Goal: Task Accomplishment & Management: Use online tool/utility

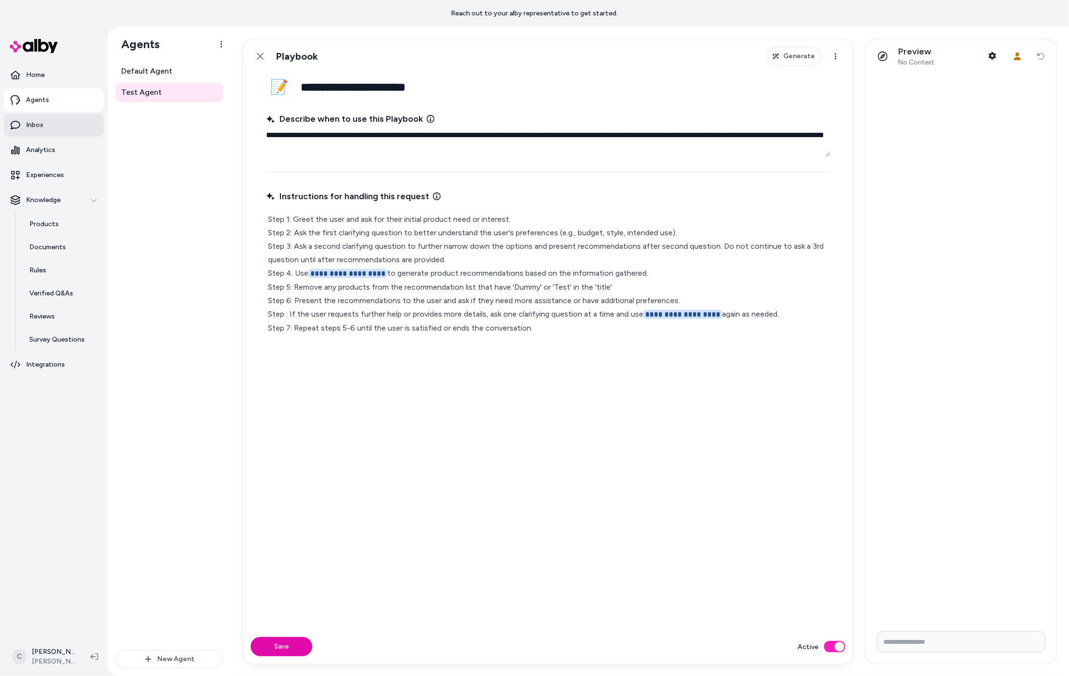
click at [44, 128] on link "Inbox" at bounding box center [54, 125] width 100 height 23
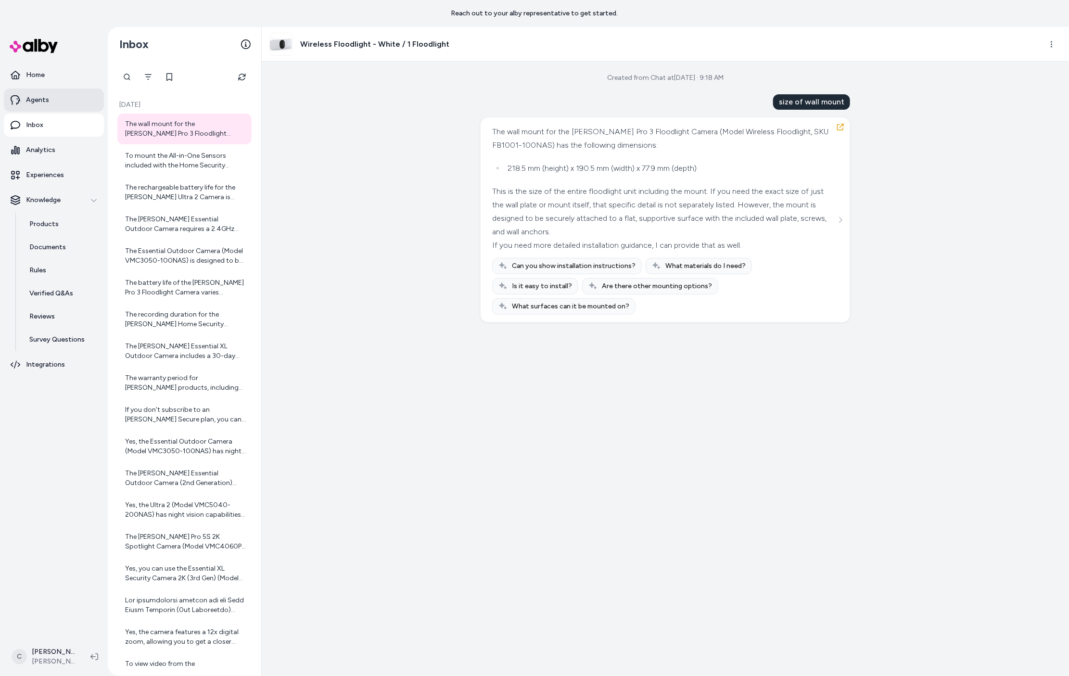
drag, startPoint x: 28, startPoint y: 93, endPoint x: 33, endPoint y: 92, distance: 5.4
click at [29, 93] on link "Agents" at bounding box center [54, 100] width 100 height 23
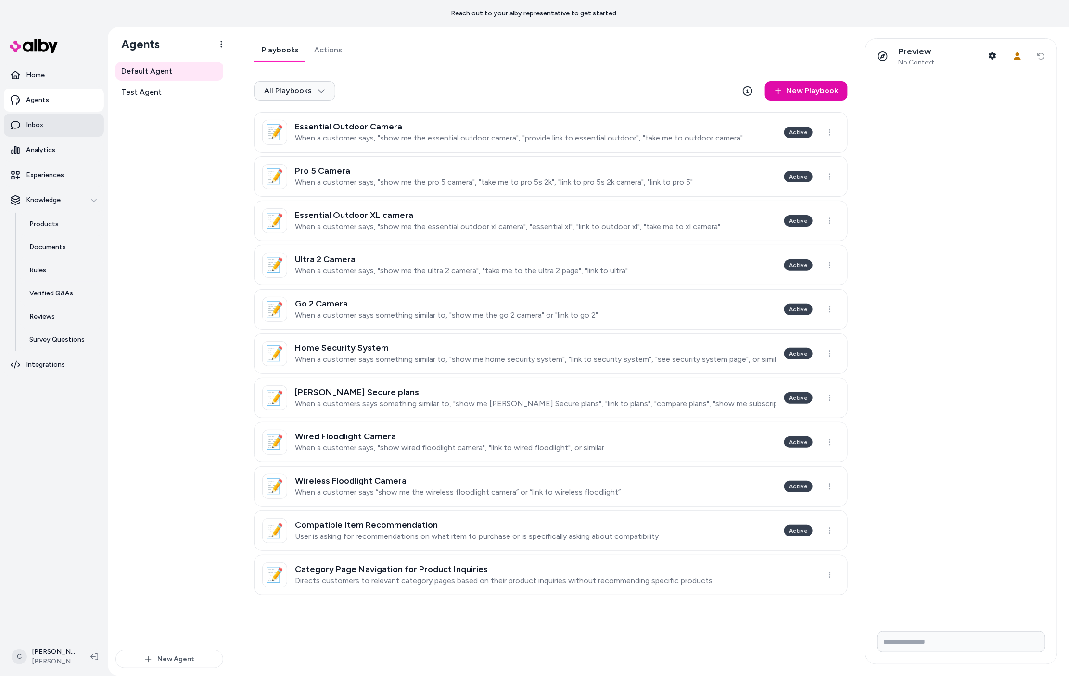
click at [54, 121] on link "Inbox" at bounding box center [54, 125] width 100 height 23
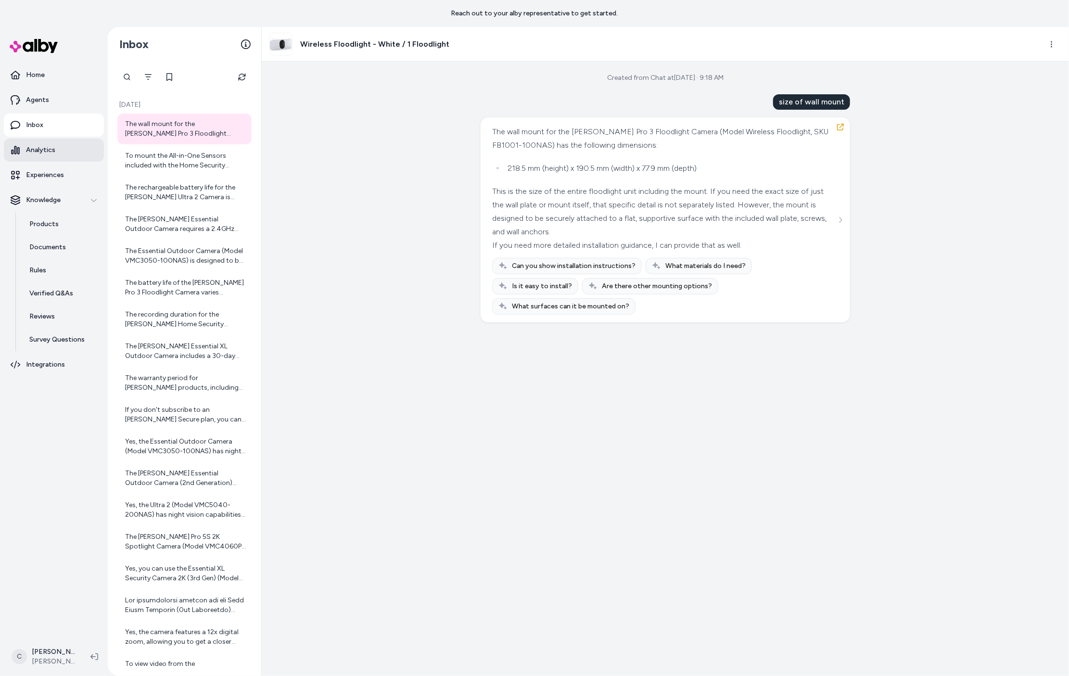
click at [49, 148] on p "Analytics" at bounding box center [40, 150] width 29 height 10
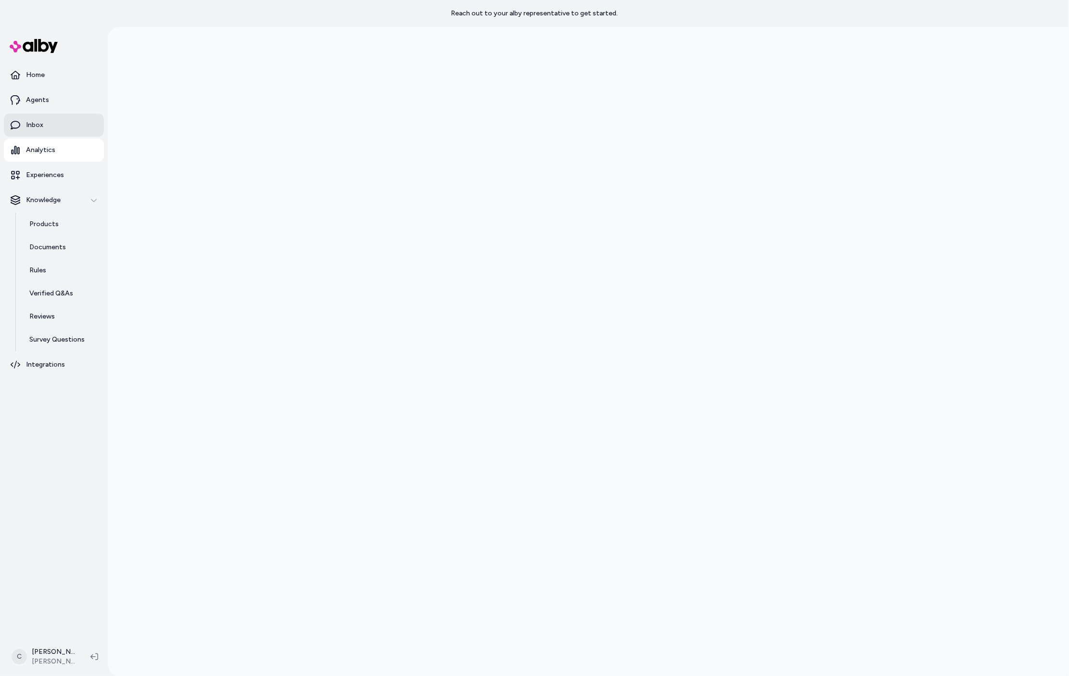
click at [55, 127] on link "Inbox" at bounding box center [54, 125] width 100 height 23
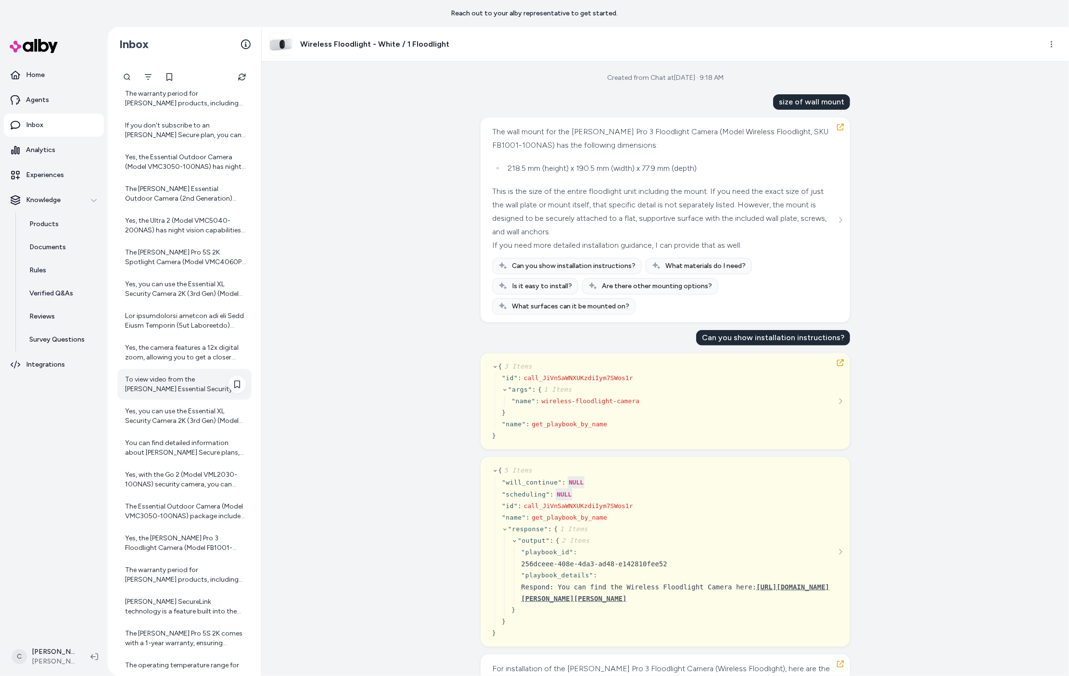
scroll to position [401, 0]
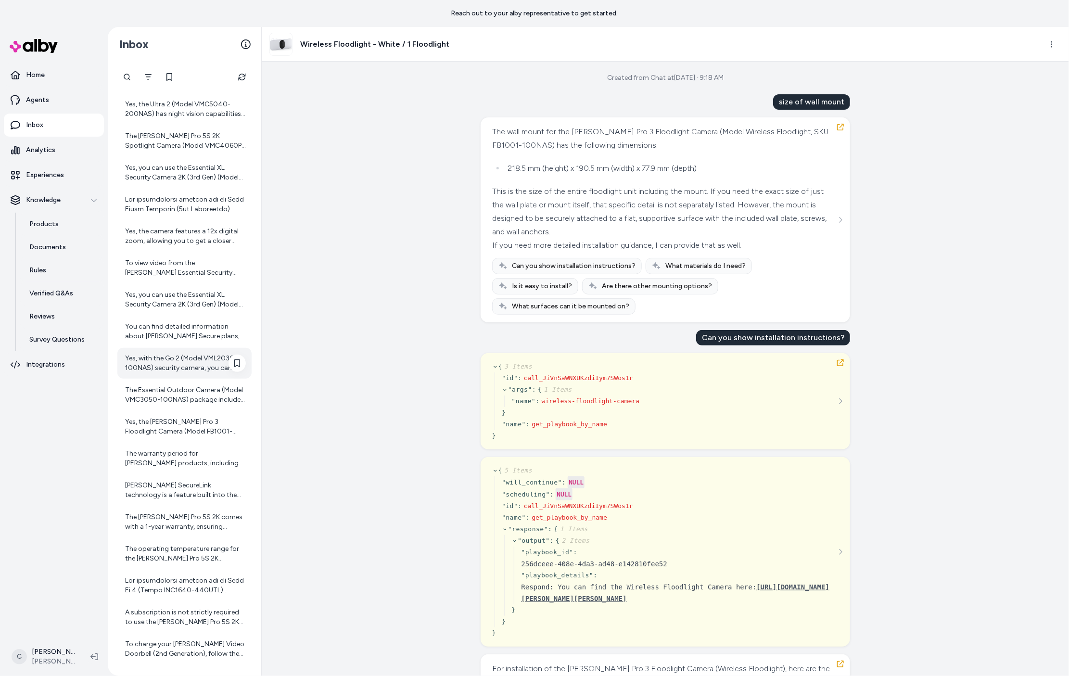
click at [191, 362] on div "Yes, with the Go 2 (Model VML2030-100NAS) security camera, you can access foota…" at bounding box center [185, 363] width 121 height 19
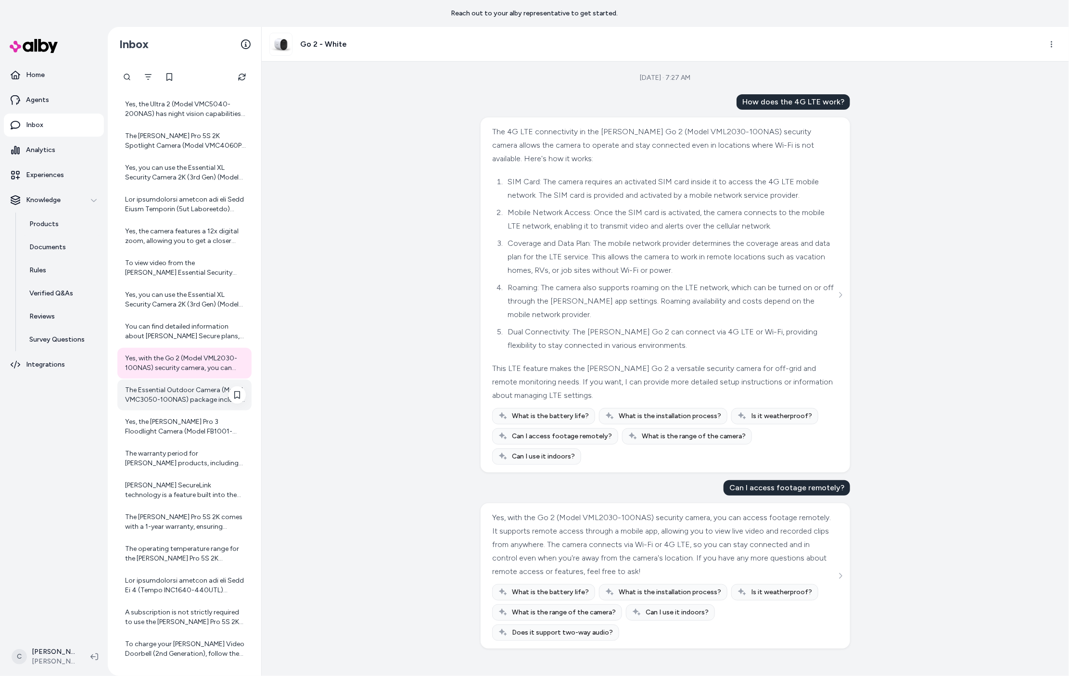
click at [183, 391] on div "The Essential Outdoor Camera (Model VMC3050-100NAS) package includes: - 1x [PER…" at bounding box center [185, 394] width 121 height 19
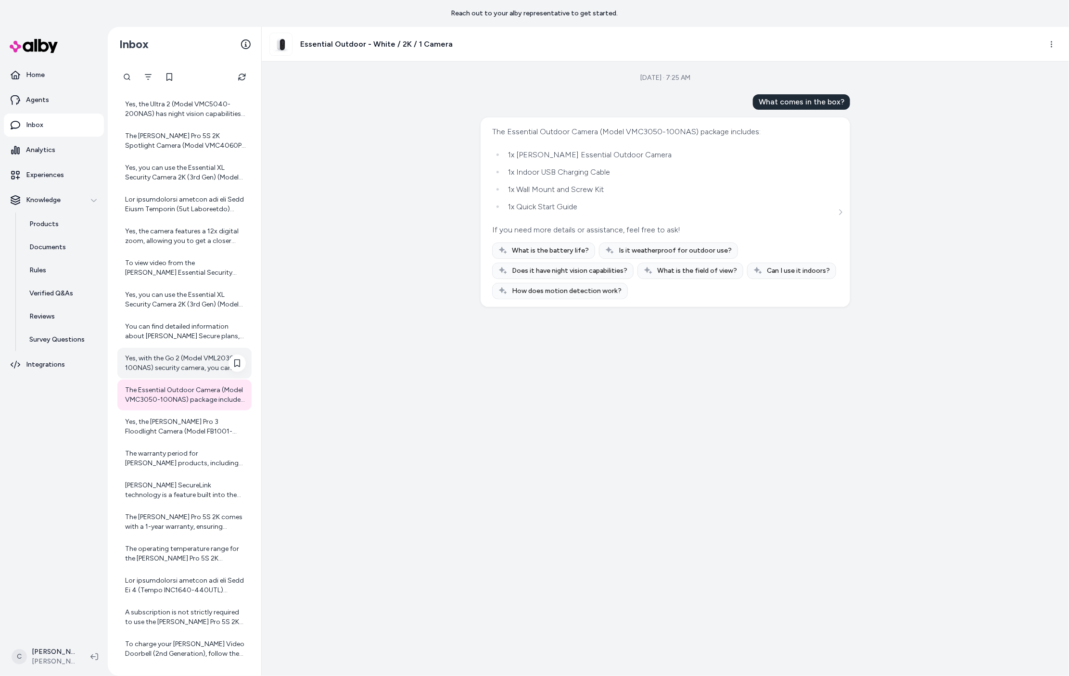
click at [184, 370] on div "Yes, with the Go 2 (Model VML2030-100NAS) security camera, you can access foota…" at bounding box center [185, 363] width 121 height 19
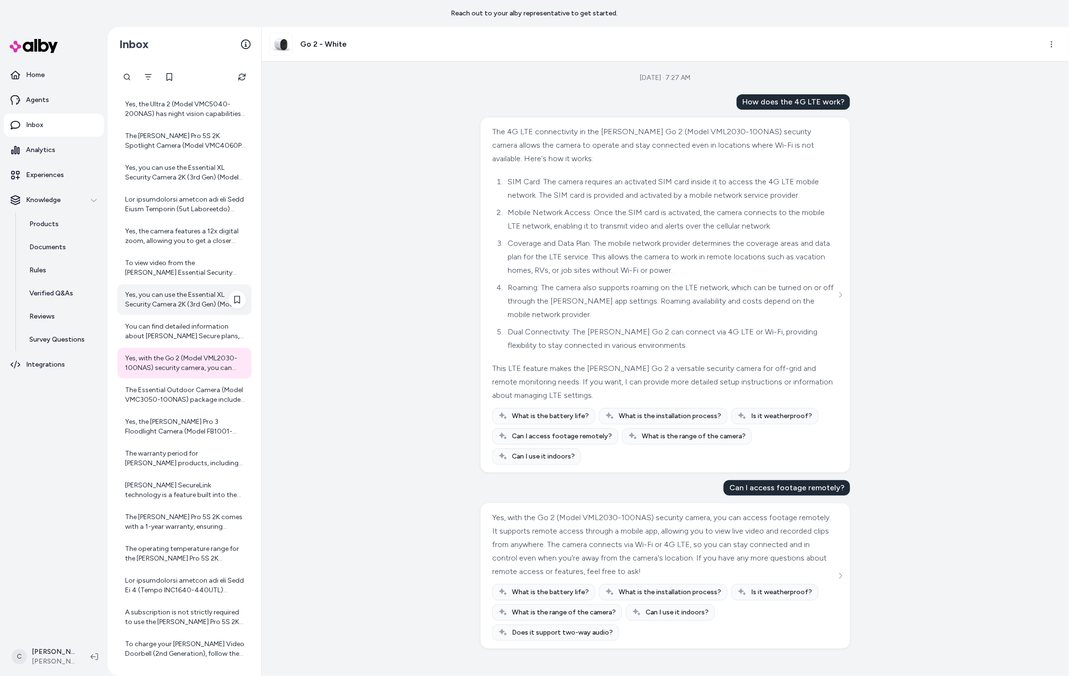
click at [179, 310] on div "Yes, you can use the Essential XL Security Camera 2K (3rd Gen) (Model VMC3082-1…" at bounding box center [184, 299] width 134 height 31
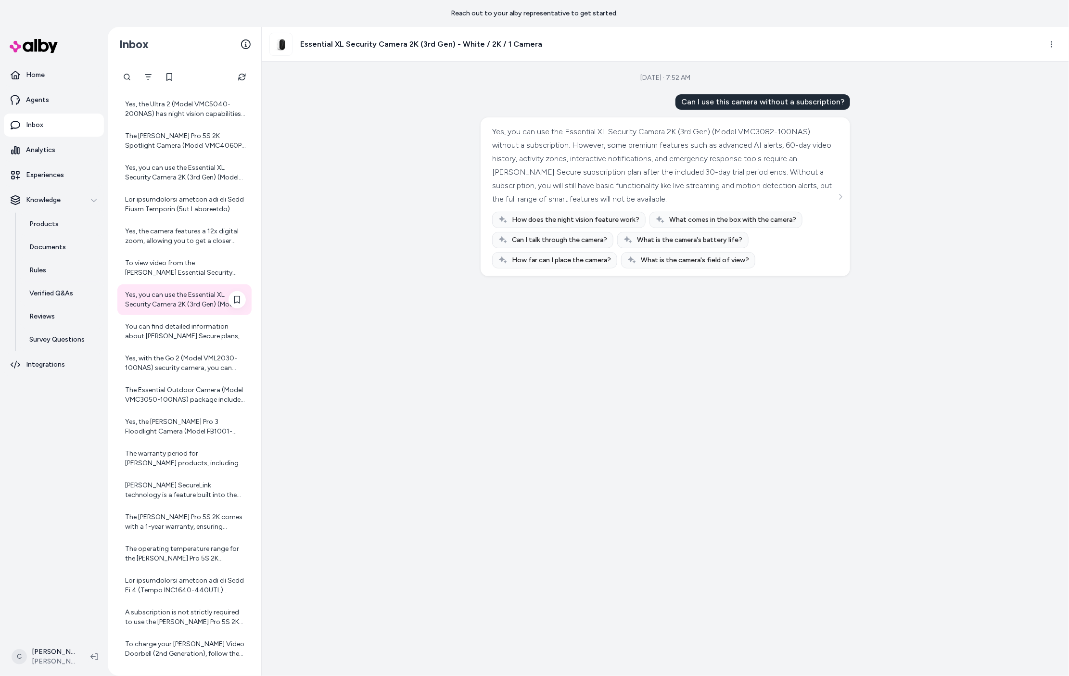
click at [168, 291] on div "Yes, you can use the Essential XL Security Camera 2K (3rd Gen) (Model VMC3082-1…" at bounding box center [185, 299] width 121 height 19
click at [175, 264] on div "To view video from the [PERSON_NAME] Essential Security Camera 2K (3rd Gen) wit…" at bounding box center [185, 267] width 121 height 19
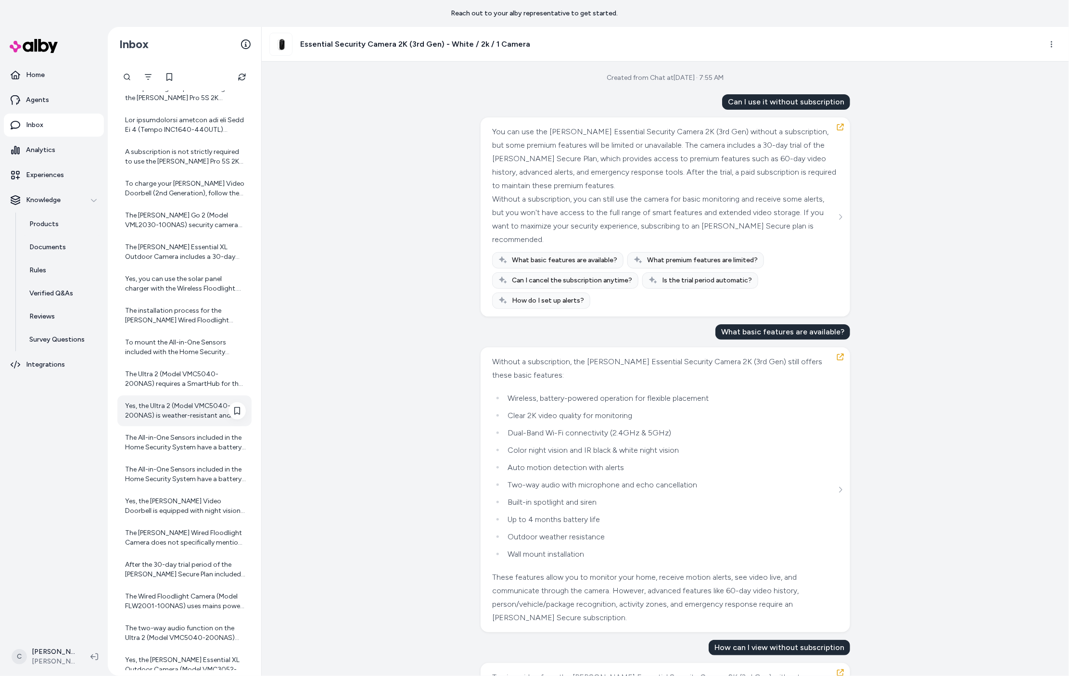
scroll to position [877, 0]
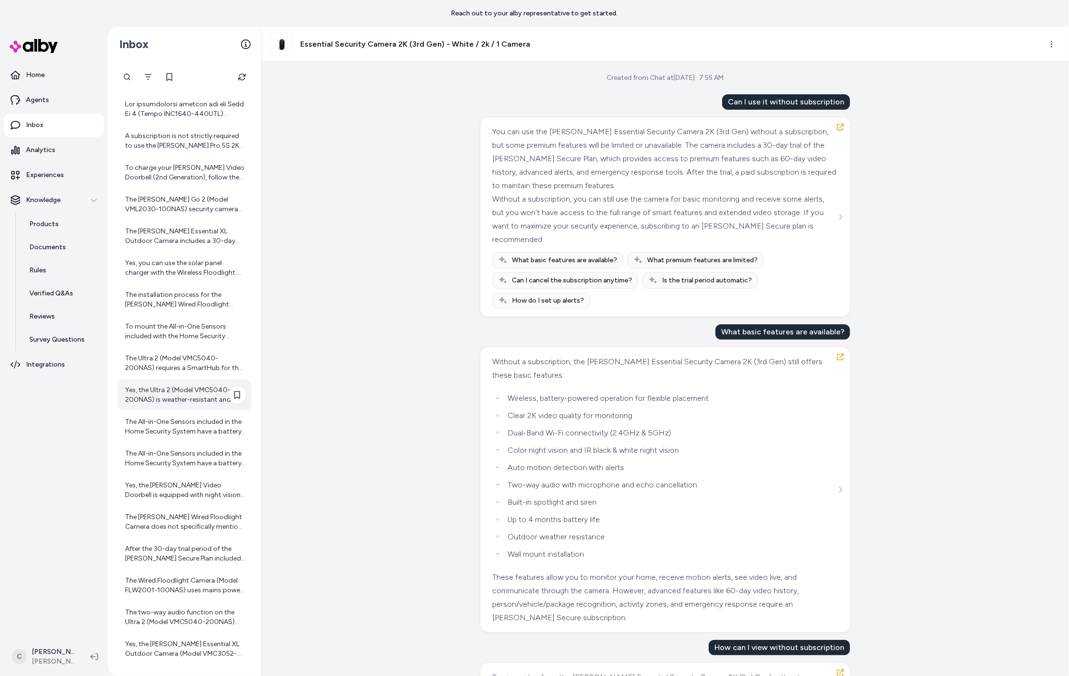
click at [191, 409] on div "Yes, the Ultra 2 (Model VMC5040-200NAS) is weather-resistant and designed for b…" at bounding box center [184, 395] width 134 height 31
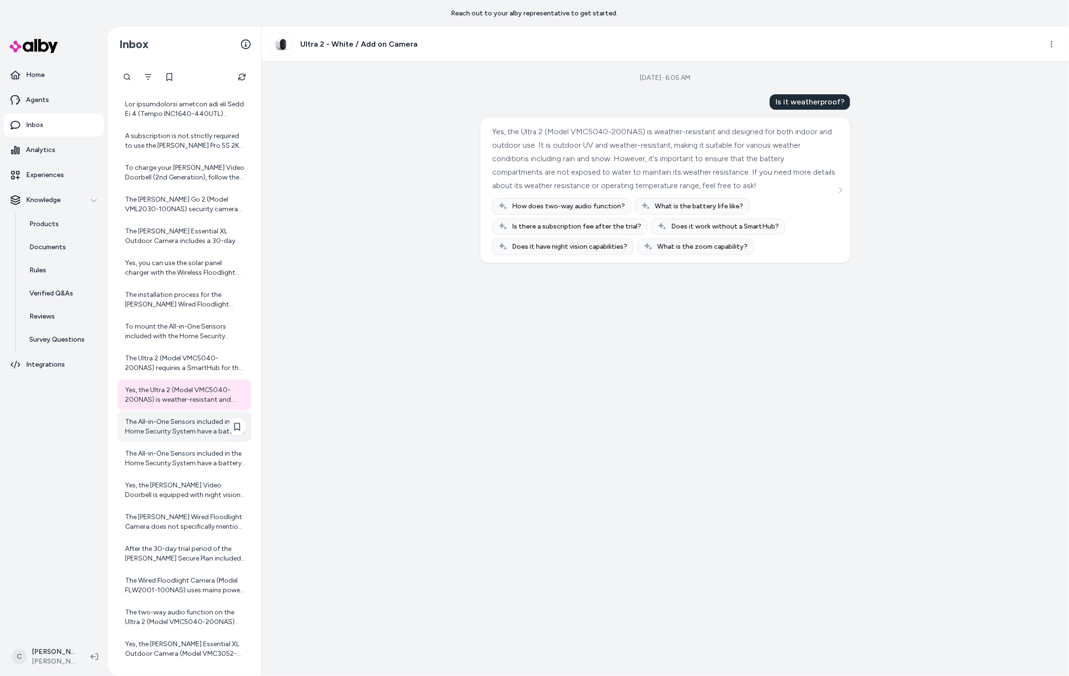
click at [192, 422] on div "The All-in-One Sensors included in the Home Security System have a battery life…" at bounding box center [185, 426] width 121 height 19
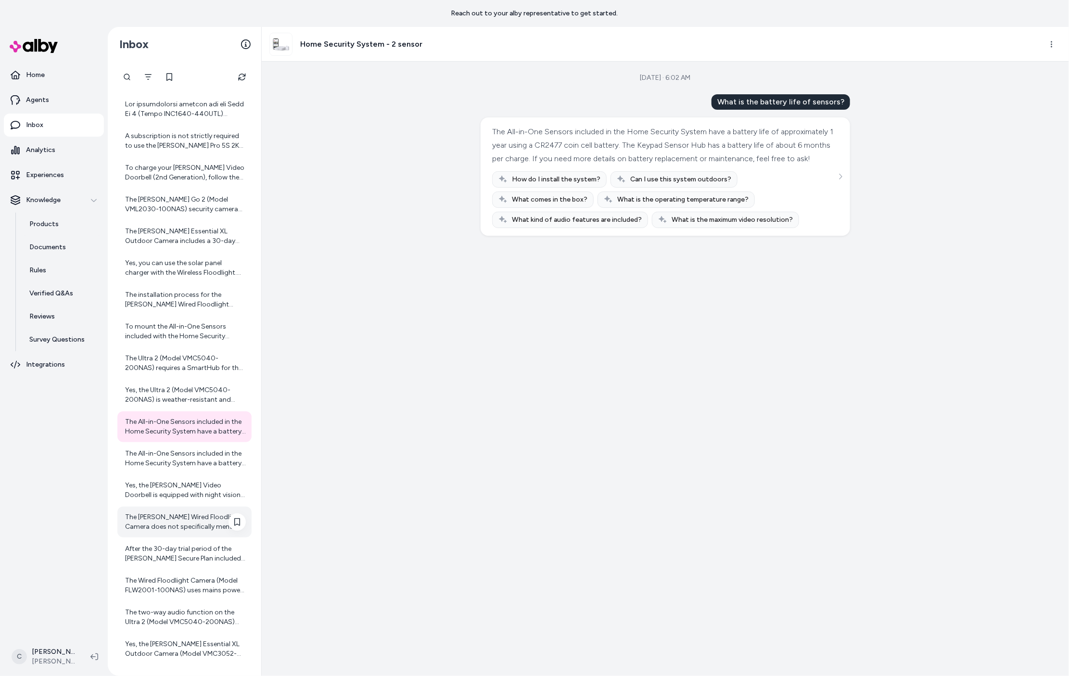
click at [191, 509] on div "The [PERSON_NAME] Wired Floodlight Camera does not specifically mention a "home…" at bounding box center [184, 522] width 134 height 31
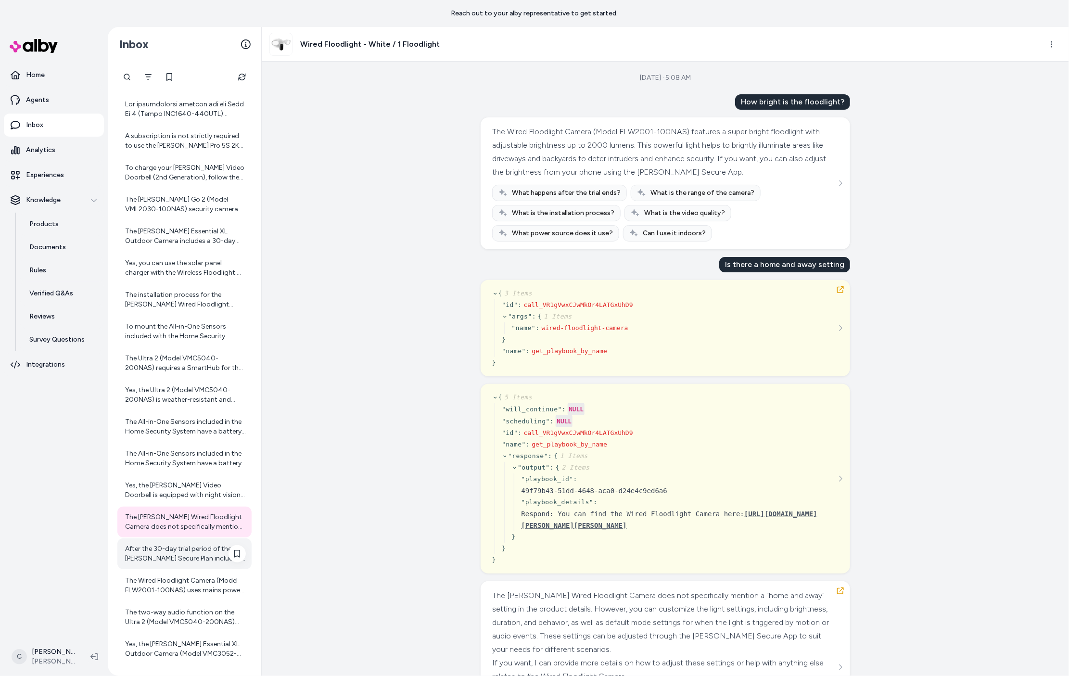
click at [187, 553] on div "After the 30-day trial period of the [PERSON_NAME] Secure Plan included with th…" at bounding box center [185, 553] width 121 height 19
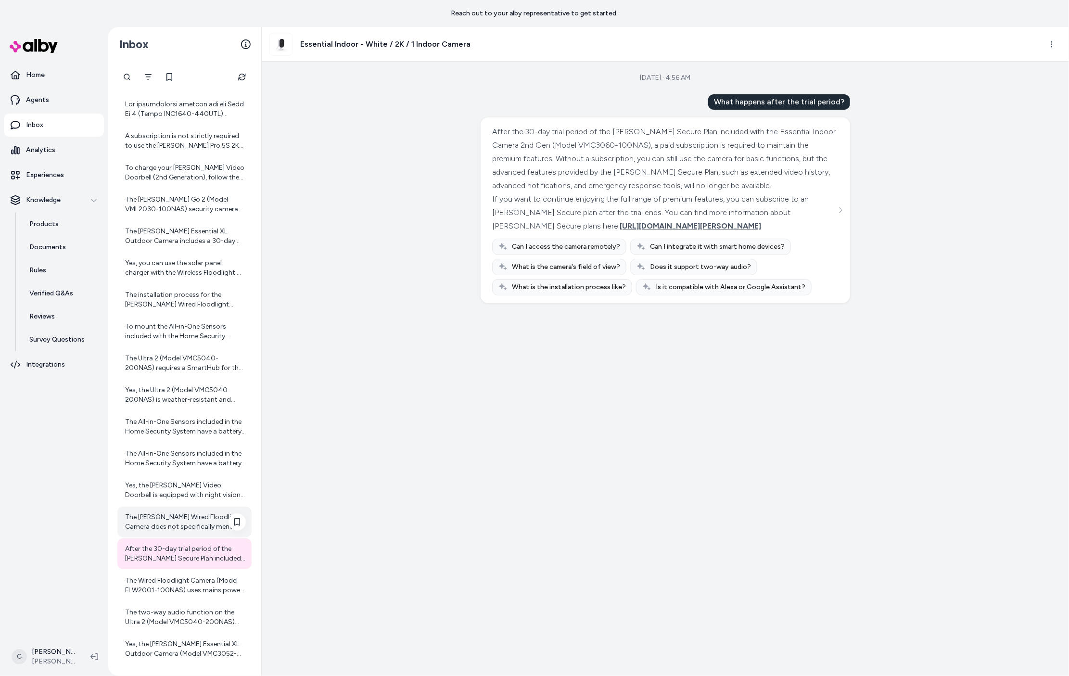
click at [184, 507] on div "The [PERSON_NAME] Wired Floodlight Camera does not specifically mention a "home…" at bounding box center [184, 522] width 134 height 31
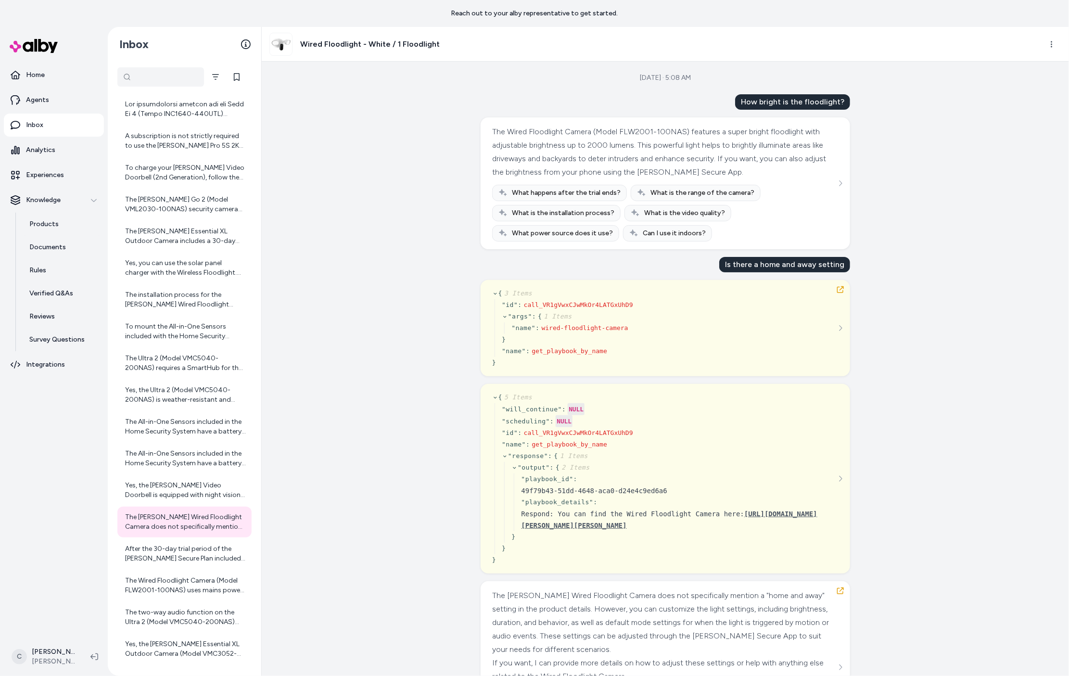
click at [128, 78] on div at bounding box center [160, 76] width 87 height 19
type input "**********"
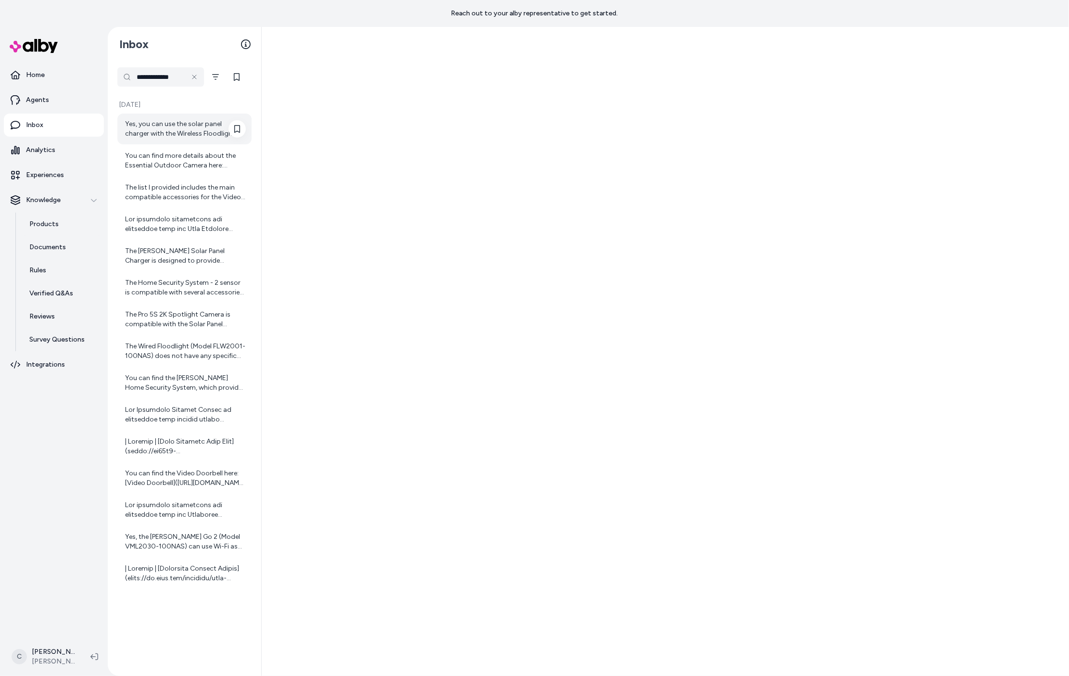
click at [188, 129] on div "Yes, you can use the solar panel charger with the Wireless Floodlight. Here are…" at bounding box center [185, 128] width 121 height 19
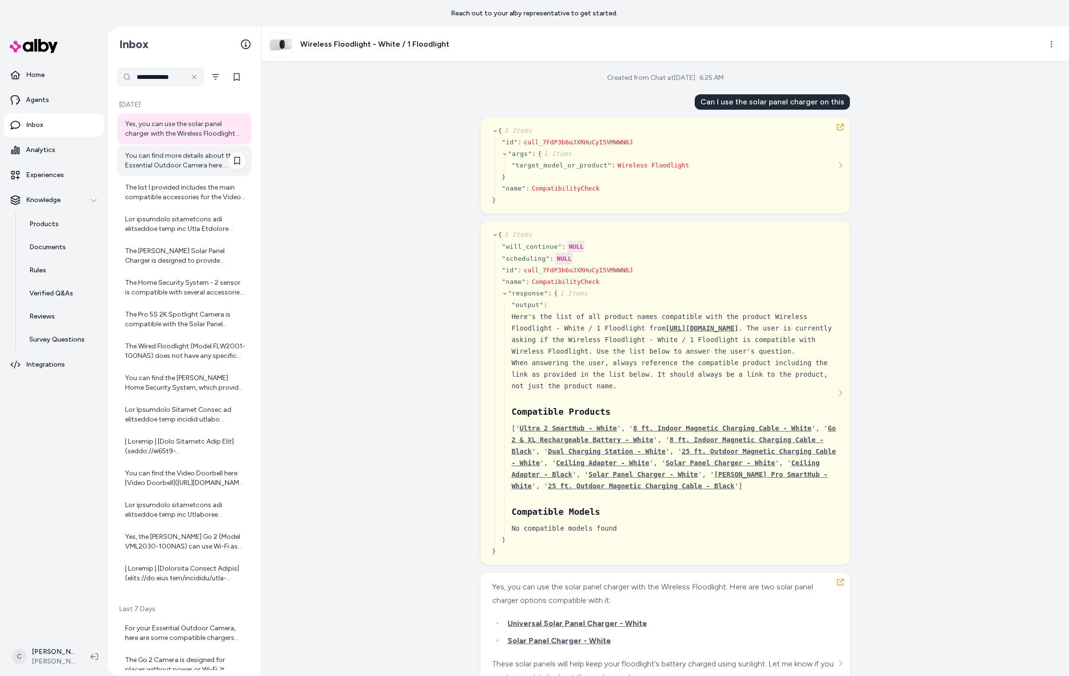
click at [193, 163] on div "You can find more details about the Essential Outdoor Camera here: [Essential O…" at bounding box center [185, 160] width 121 height 19
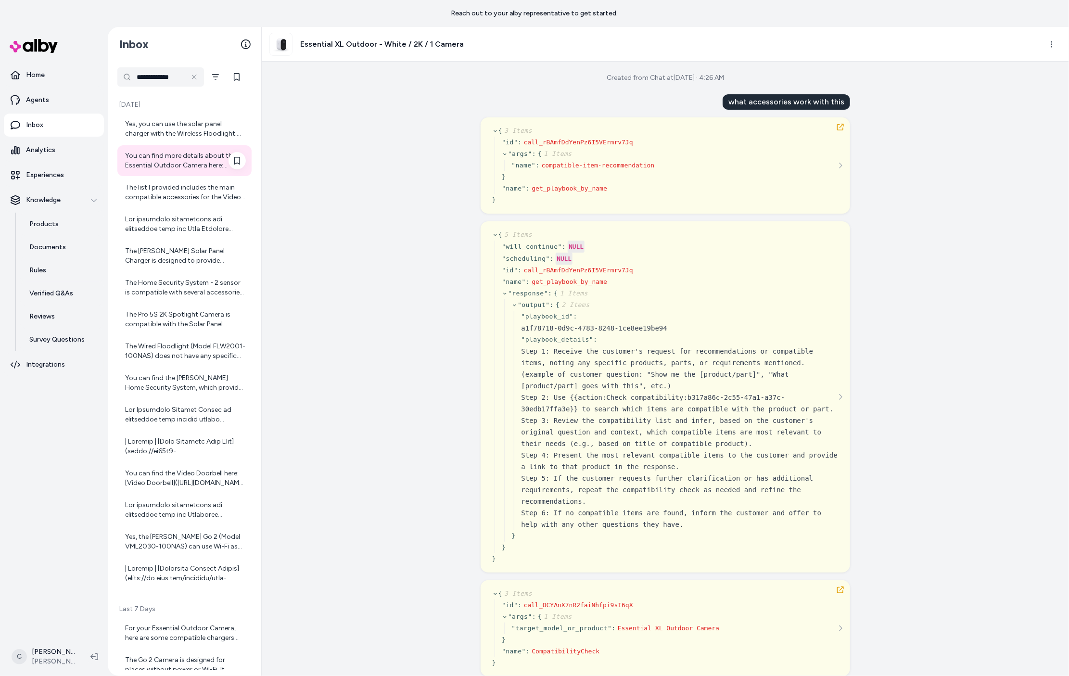
click at [187, 147] on div "You can find more details about the Essential Outdoor Camera here: [Essential O…" at bounding box center [184, 160] width 134 height 31
click at [196, 190] on div "The list I provided includes the main compatible accessories for the Video Door…" at bounding box center [185, 192] width 121 height 19
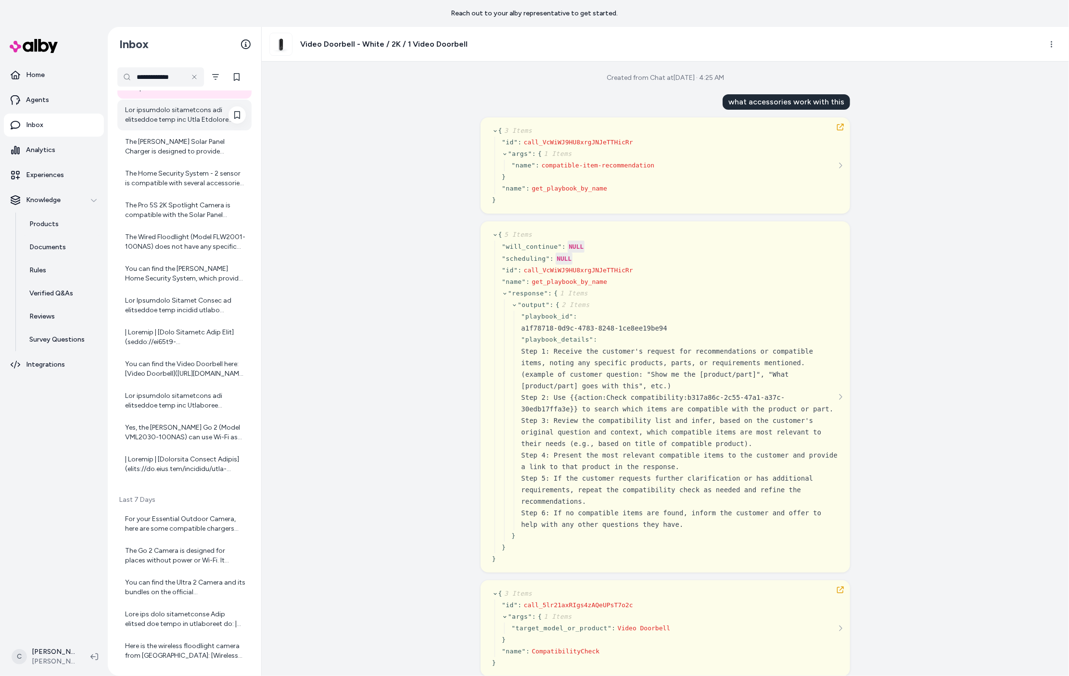
click at [185, 106] on div at bounding box center [185, 114] width 121 height 19
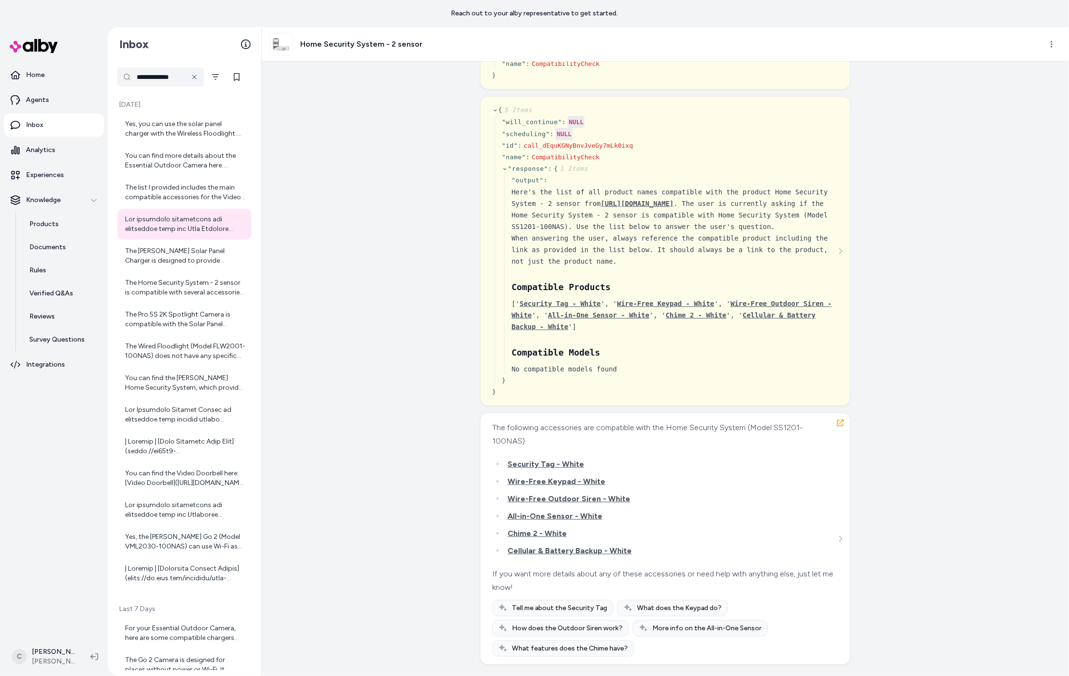
click at [195, 75] on icon at bounding box center [195, 77] width 8 height 8
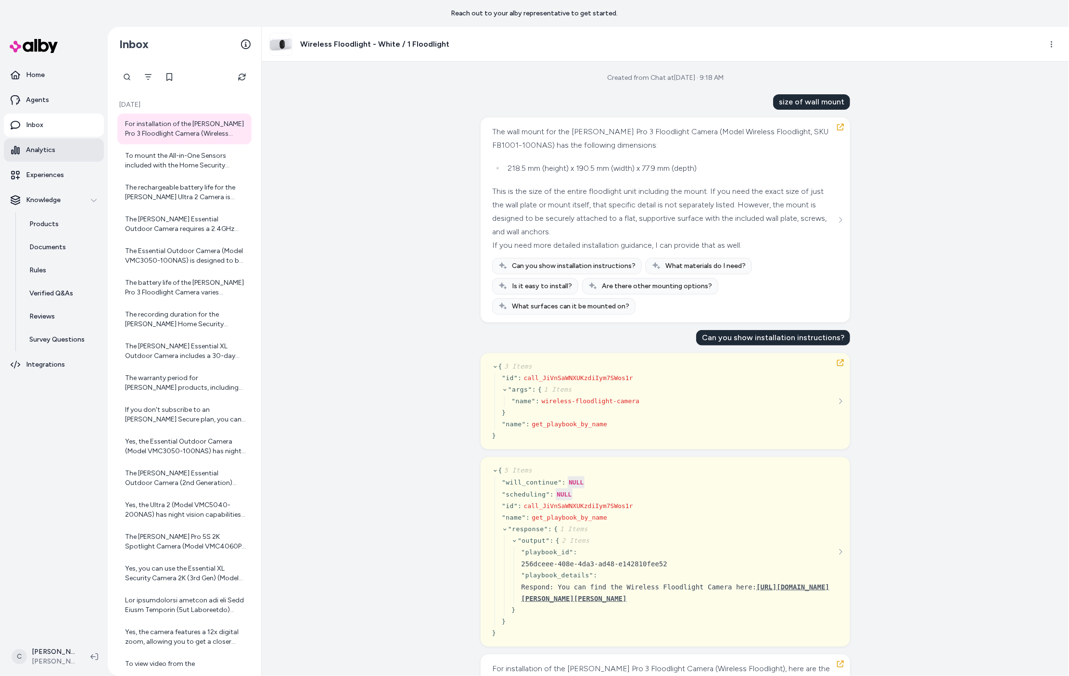
click at [43, 150] on p "Analytics" at bounding box center [40, 150] width 29 height 10
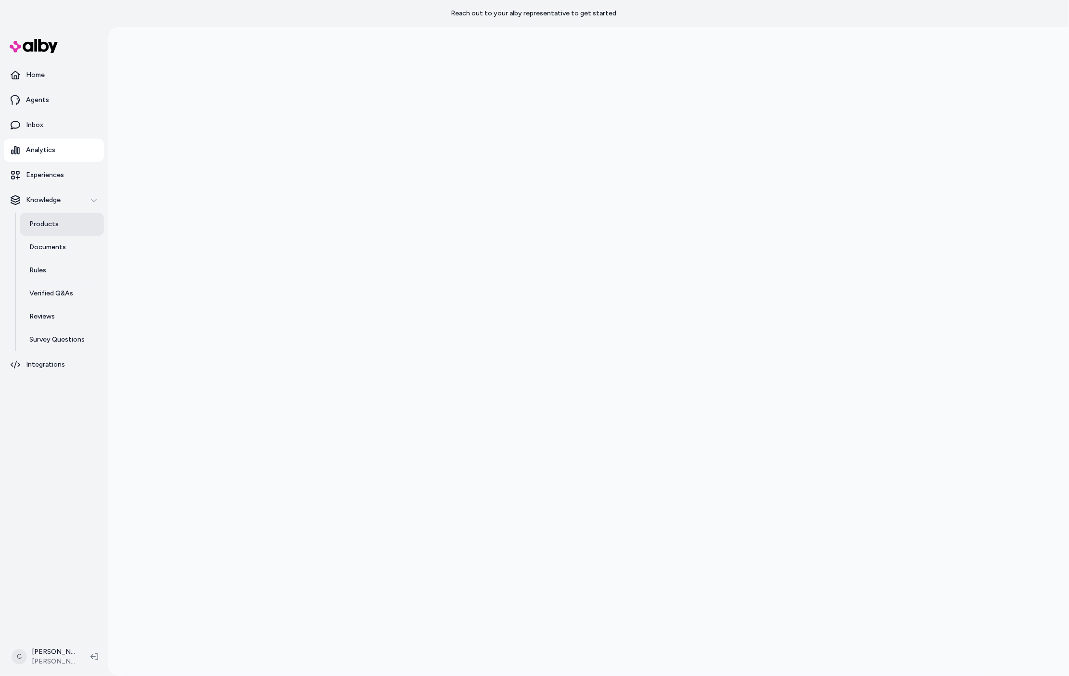
click at [70, 221] on link "Products" at bounding box center [62, 224] width 84 height 23
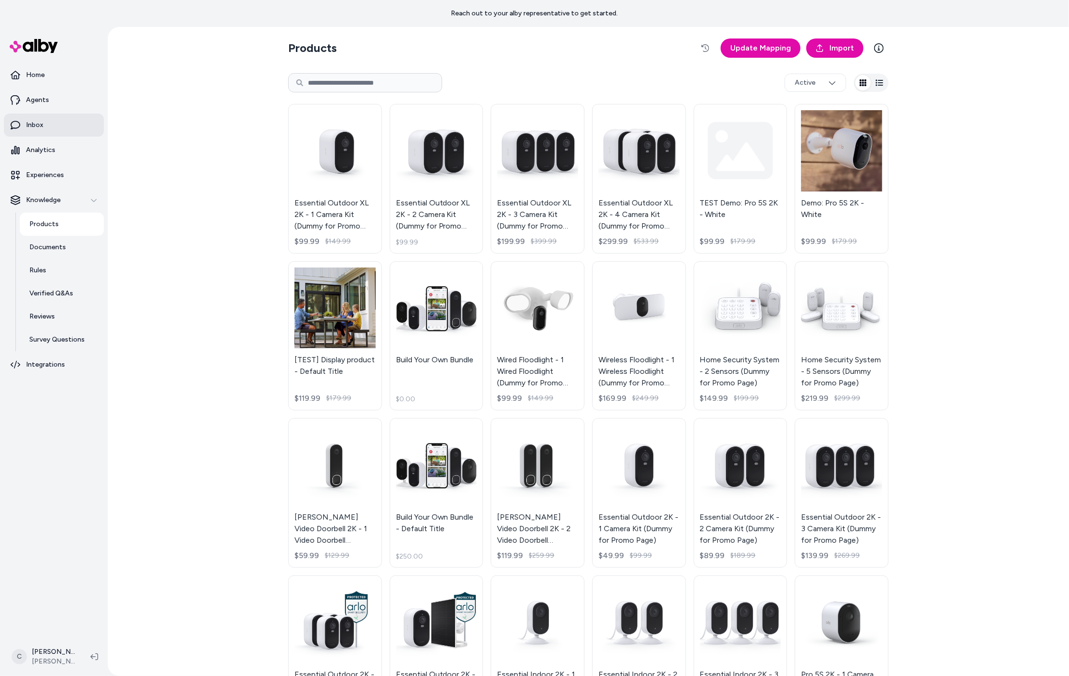
click at [66, 122] on link "Inbox" at bounding box center [54, 125] width 100 height 23
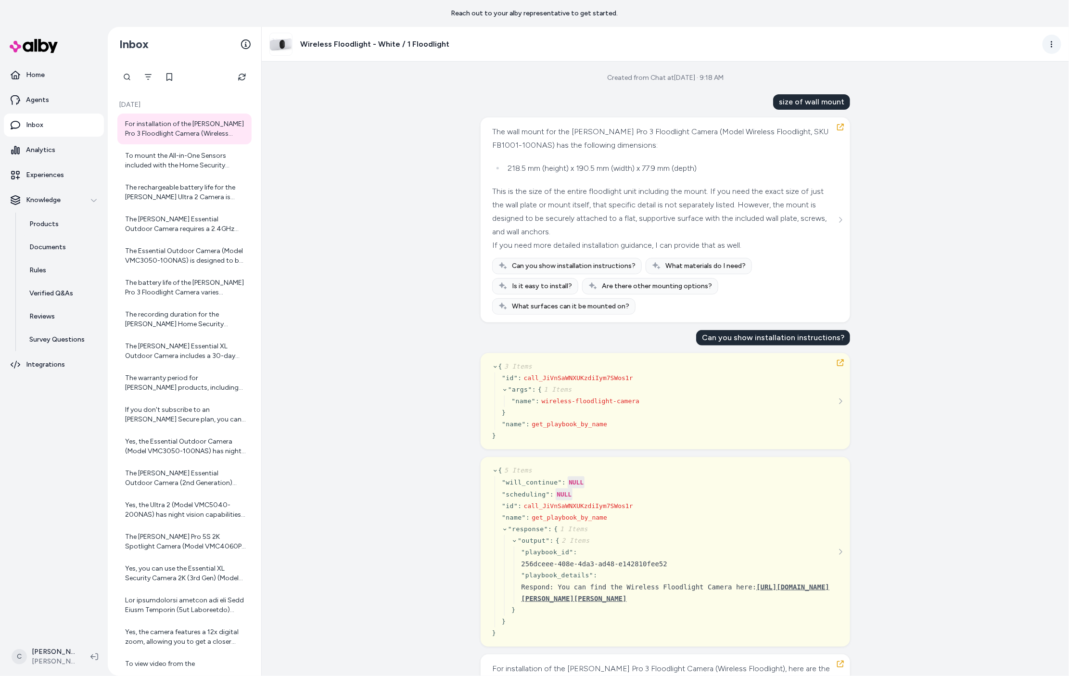
click at [1046, 44] on html "Reach out to your alby representative to get started. Home Agents Inbox Analyti…" at bounding box center [534, 338] width 1069 height 676
click at [1022, 93] on link "View product detail page" at bounding box center [1009, 96] width 102 height 15
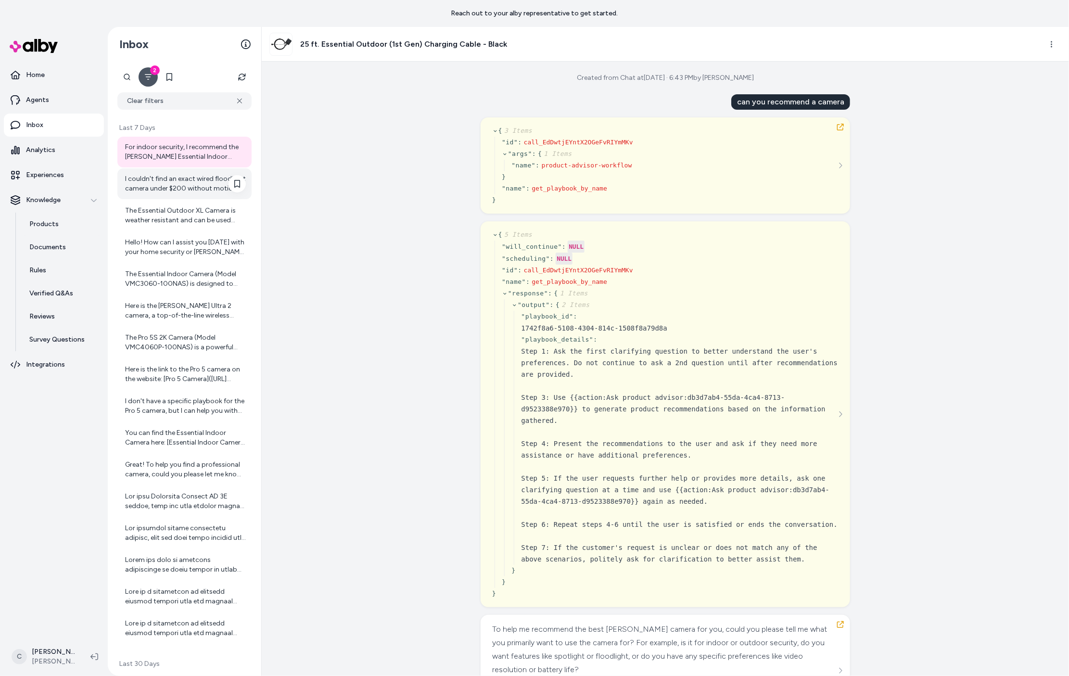
click at [186, 181] on div "I couldn't find an exact wired floodlight camera under $200 without motion dete…" at bounding box center [185, 183] width 121 height 19
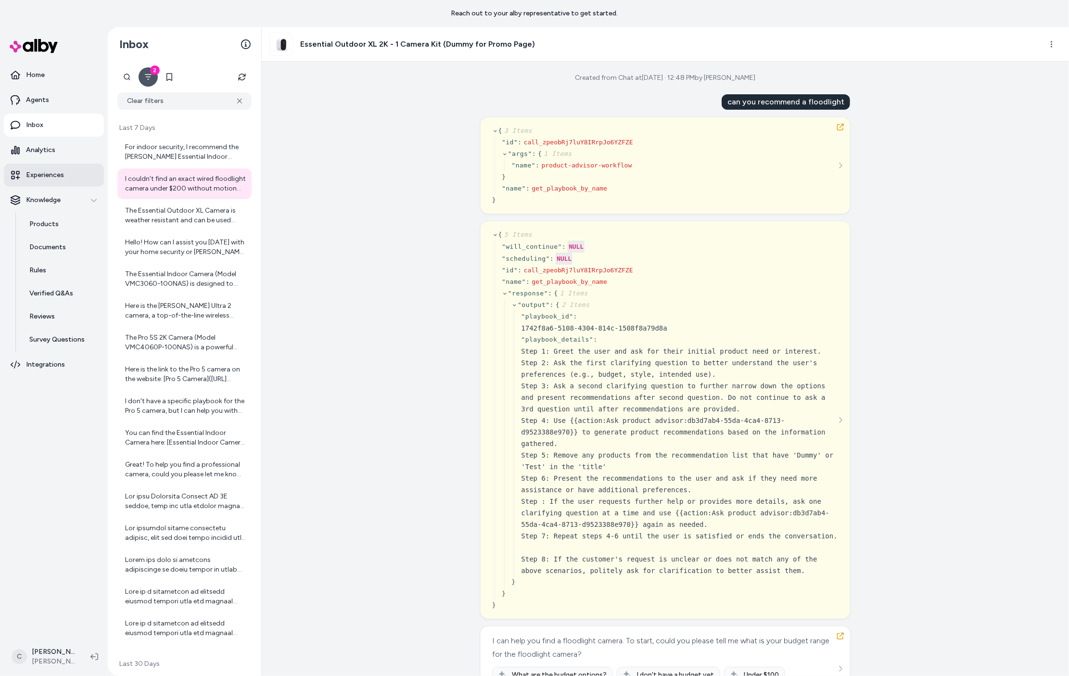
click at [47, 175] on p "Experiences" at bounding box center [45, 175] width 38 height 10
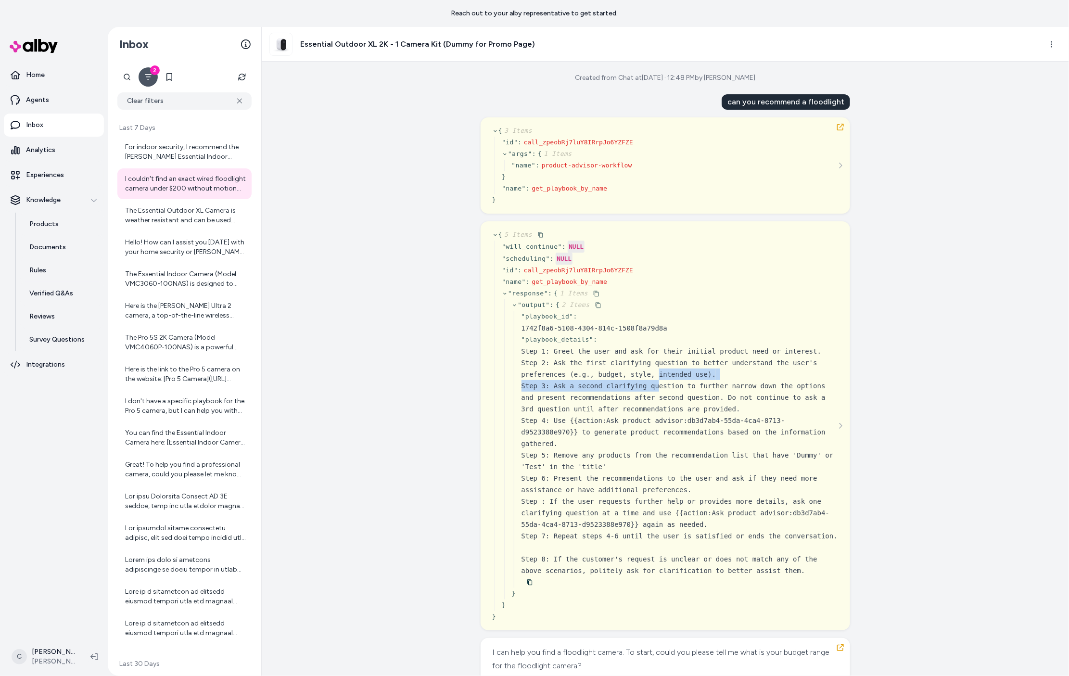
drag, startPoint x: 655, startPoint y: 371, endPoint x: 657, endPoint y: 383, distance: 12.2
click at [657, 383] on div "Step 1: Greet the user and ask for their initial product need or interest. Step…" at bounding box center [680, 461] width 317 height 231
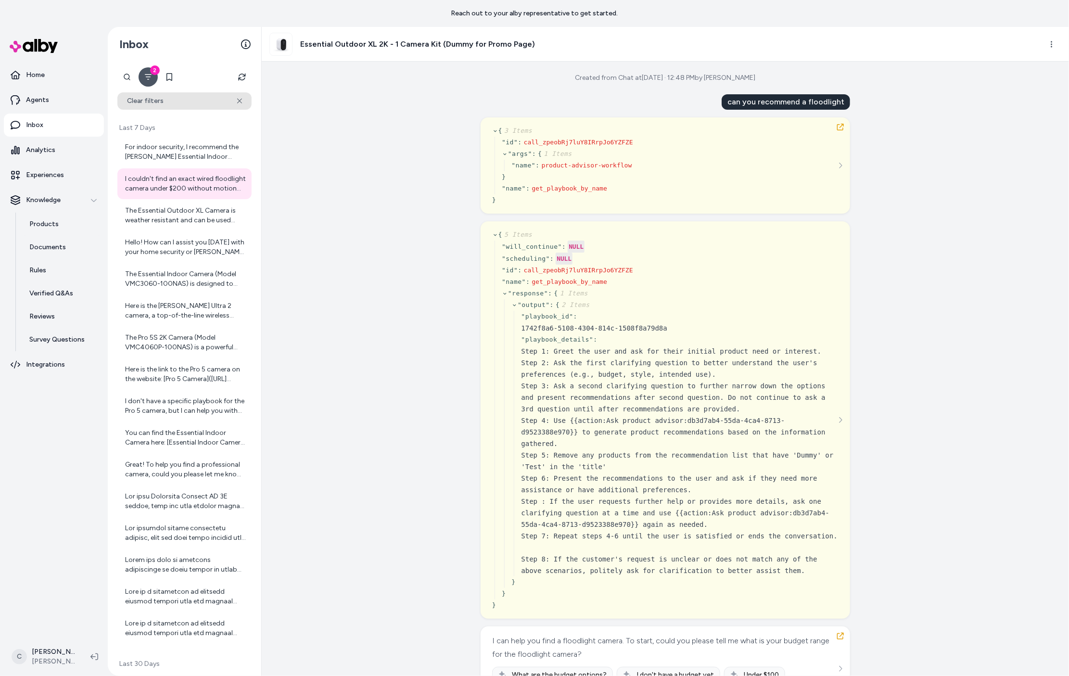
click at [176, 96] on button "Clear filters" at bounding box center [184, 100] width 134 height 17
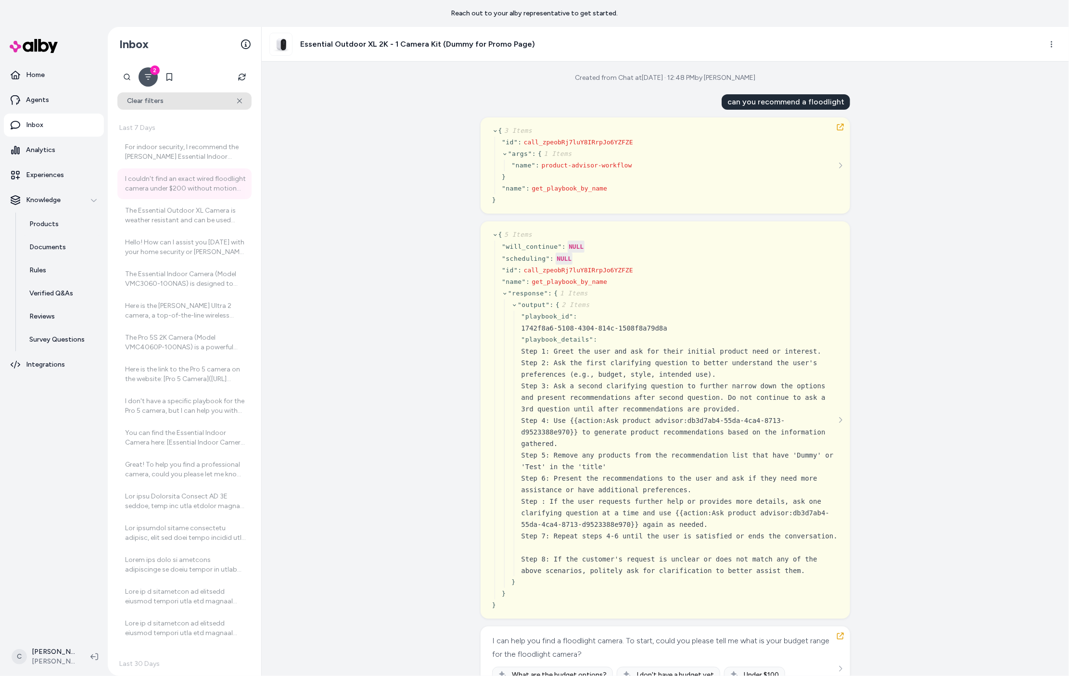
click at [244, 100] on button "Clear filters" at bounding box center [184, 100] width 134 height 17
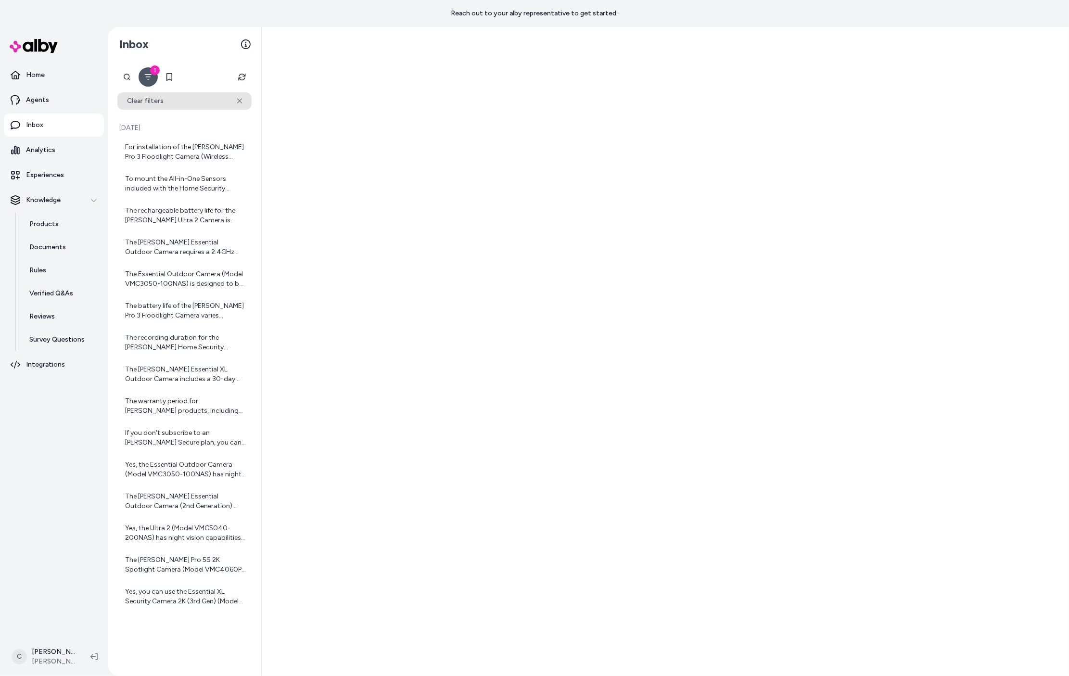
click at [239, 99] on icon at bounding box center [239, 101] width 5 height 6
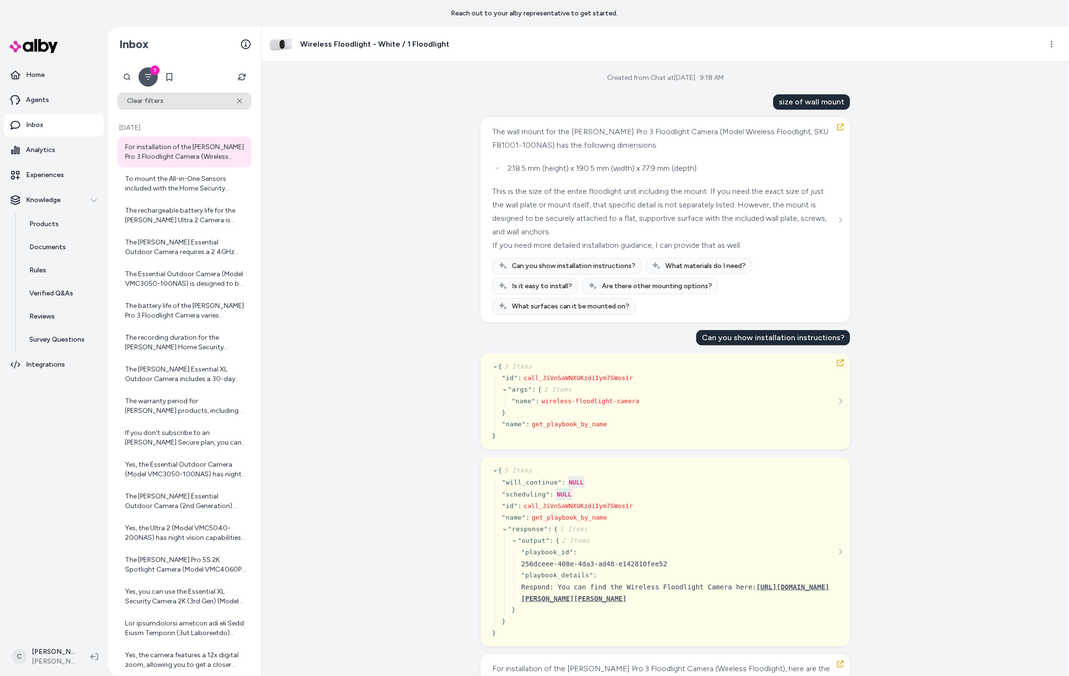
click at [240, 99] on icon at bounding box center [239, 101] width 5 height 6
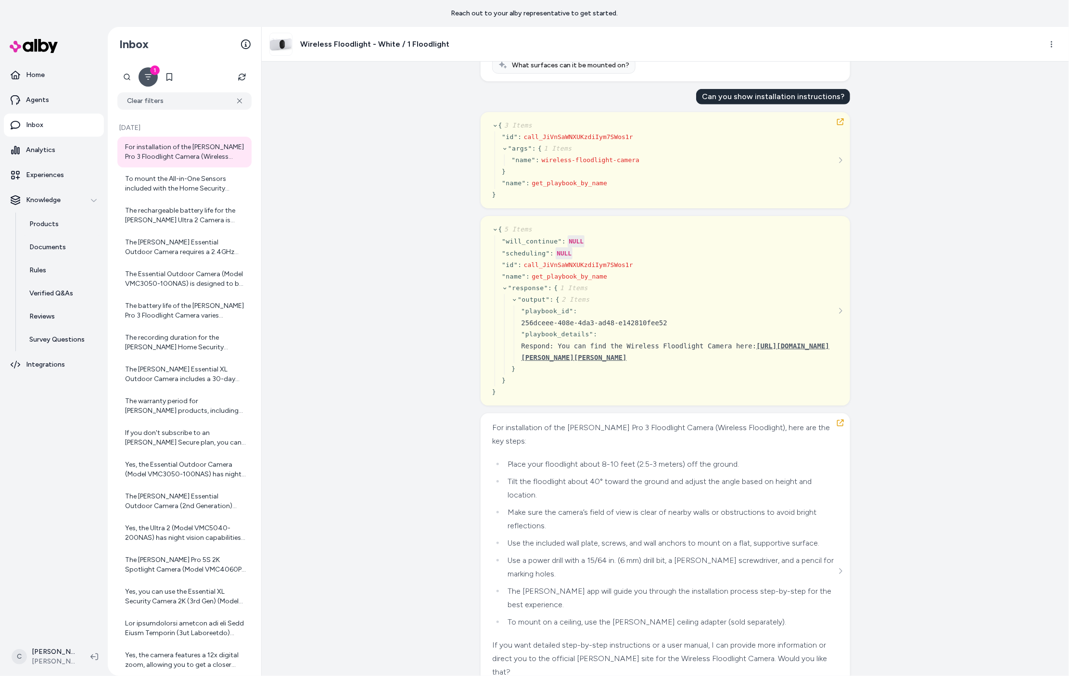
scroll to position [299, 0]
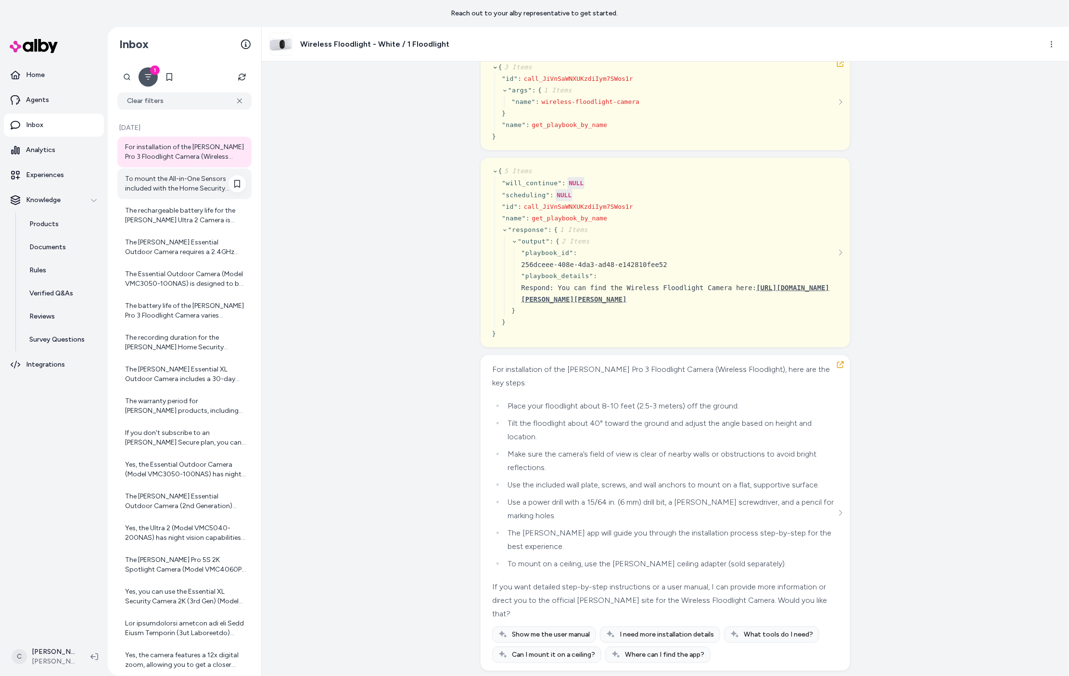
click at [185, 184] on div "To mount the All-in-One Sensors included with the Home Security System (Model H…" at bounding box center [185, 183] width 121 height 19
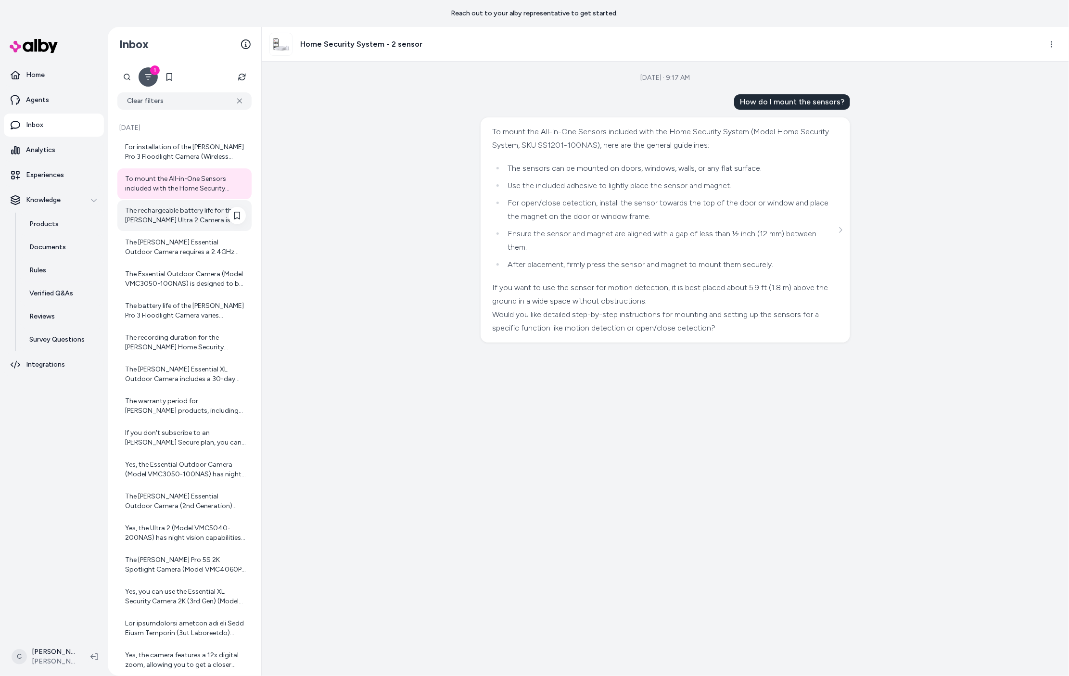
drag, startPoint x: 147, startPoint y: 235, endPoint x: 155, endPoint y: 230, distance: 9.9
click at [147, 235] on div "The [PERSON_NAME] Essential Outdoor Camera requires a 2.4GHz Wi-Fi connection f…" at bounding box center [184, 247] width 134 height 31
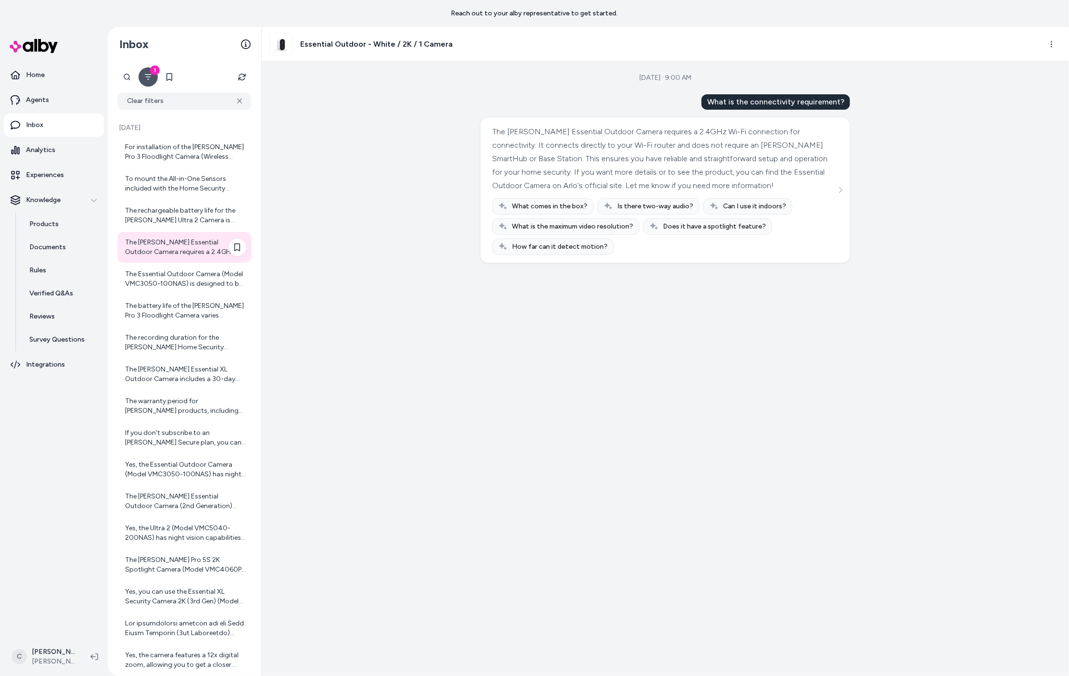
click at [159, 254] on div "The [PERSON_NAME] Essential Outdoor Camera requires a 2.4GHz Wi-Fi connection f…" at bounding box center [185, 247] width 121 height 19
click at [156, 281] on div "The Essential Outdoor Camera (Model VMC3050-100NAS) is designed to be weather r…" at bounding box center [185, 278] width 121 height 19
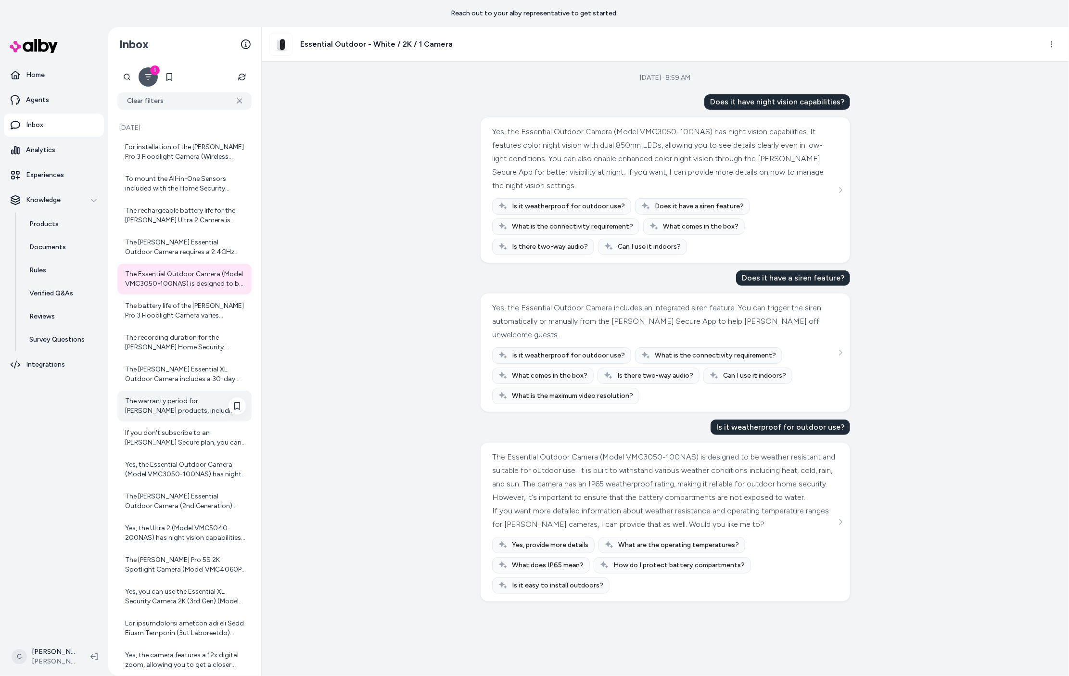
scroll to position [247, 0]
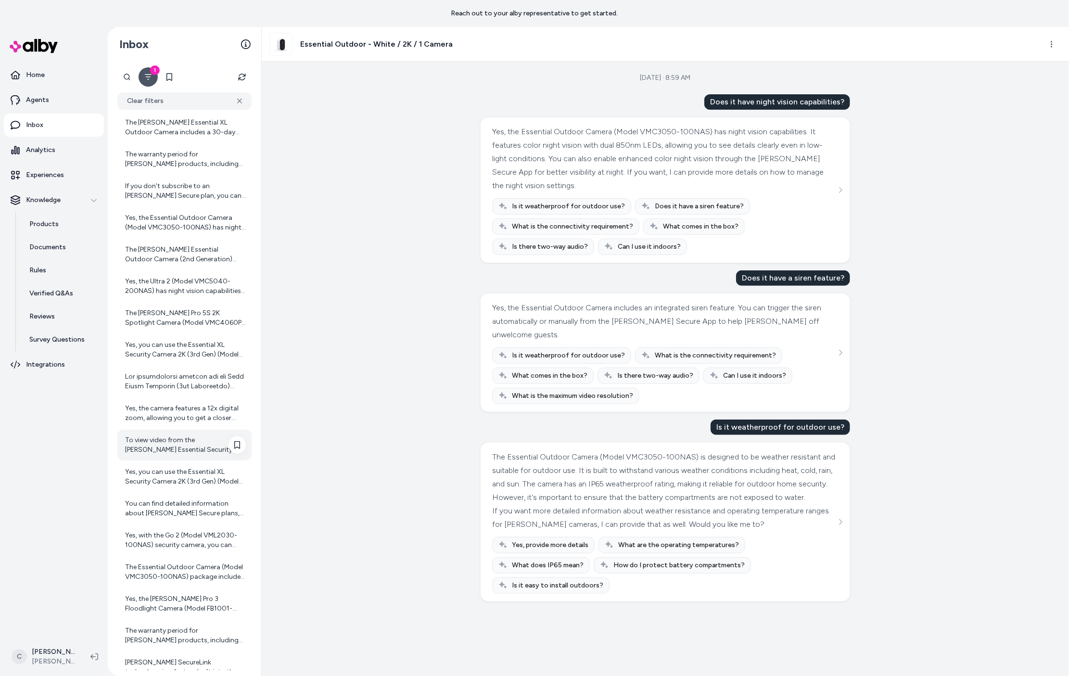
click at [192, 433] on div "To view video from the [PERSON_NAME] Essential Security Camera 2K (3rd Gen) wit…" at bounding box center [184, 445] width 134 height 31
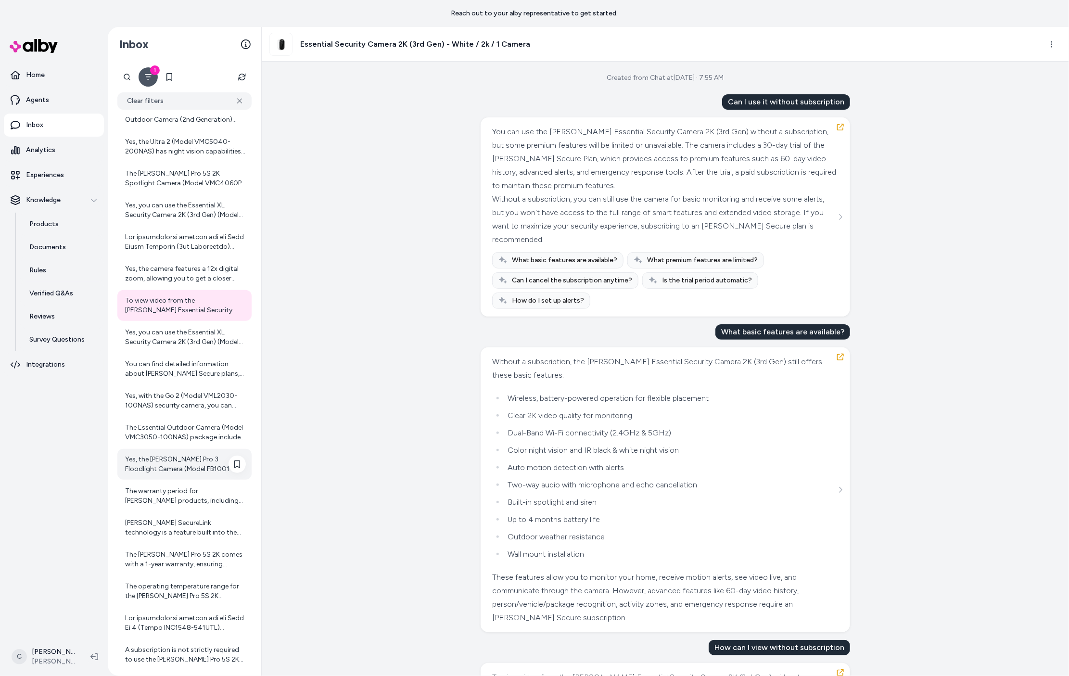
scroll to position [424, 0]
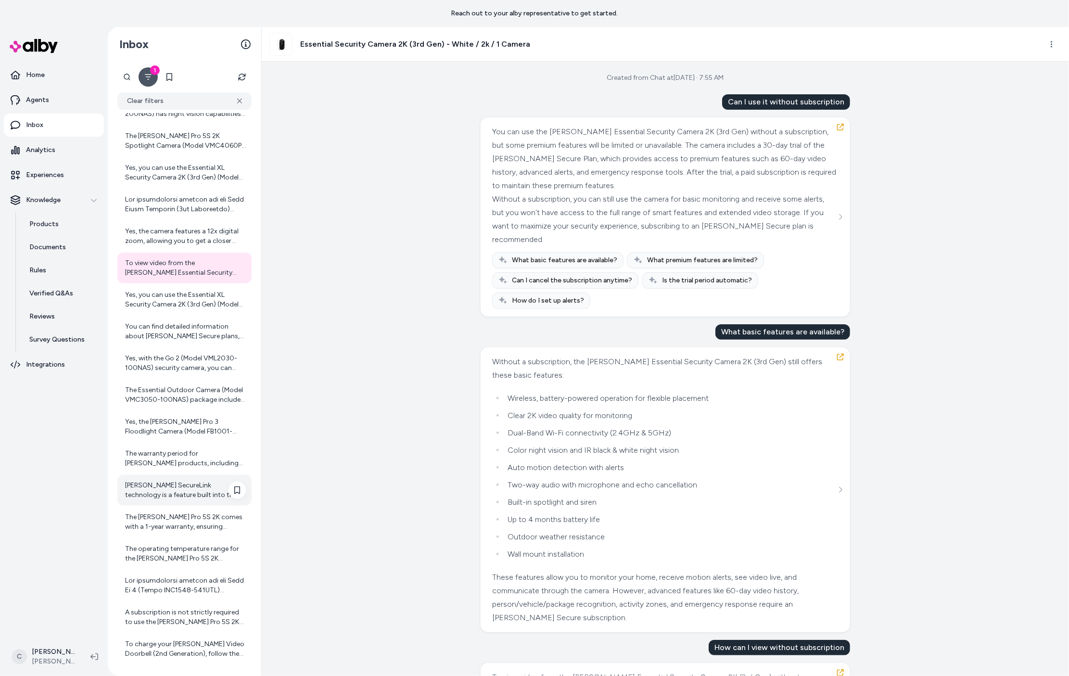
click at [179, 488] on div "[PERSON_NAME] SecureLink technology is a feature built into the [PERSON_NAME] P…" at bounding box center [185, 490] width 121 height 19
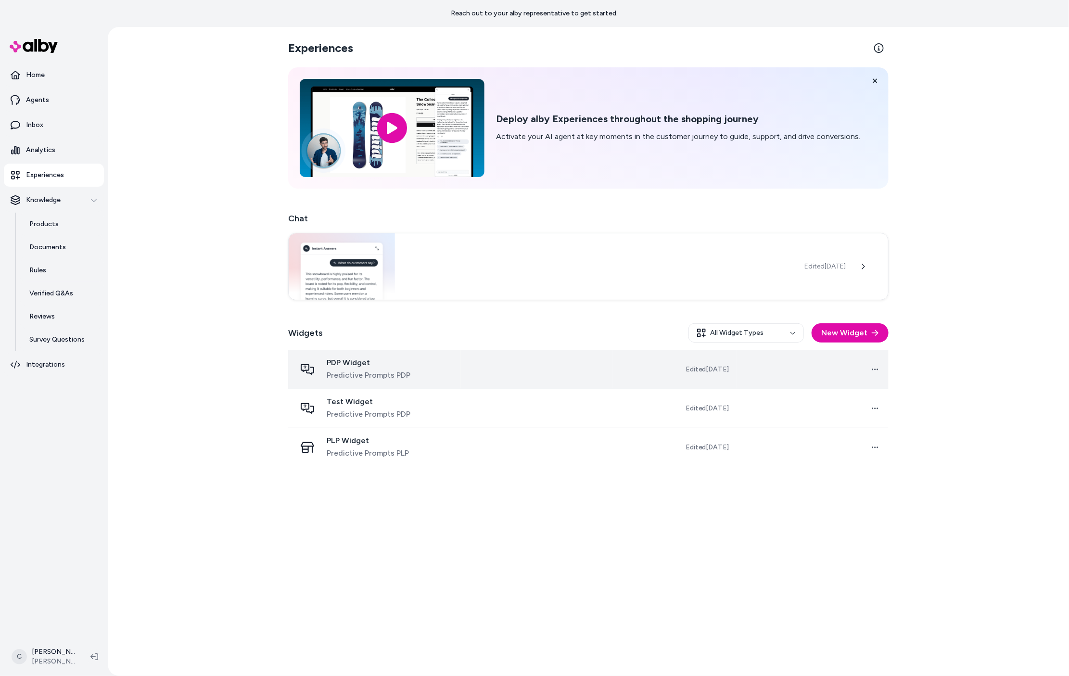
click at [379, 377] on span "Predictive Prompts PDP" at bounding box center [369, 376] width 84 height 12
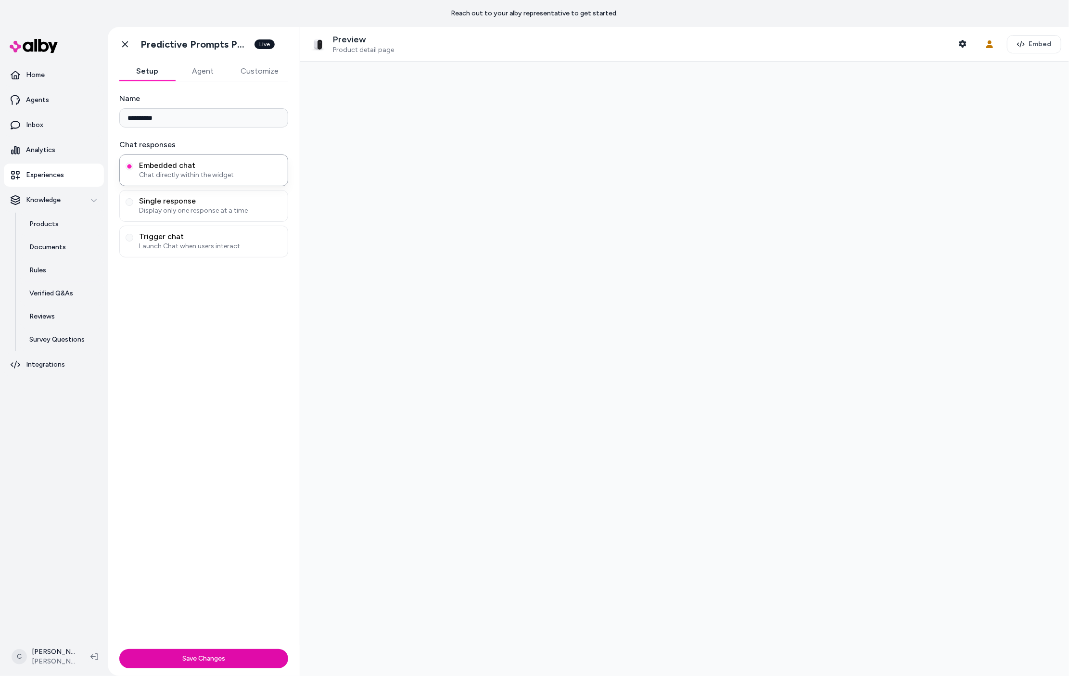
click at [202, 69] on button "Agent" at bounding box center [203, 71] width 56 height 19
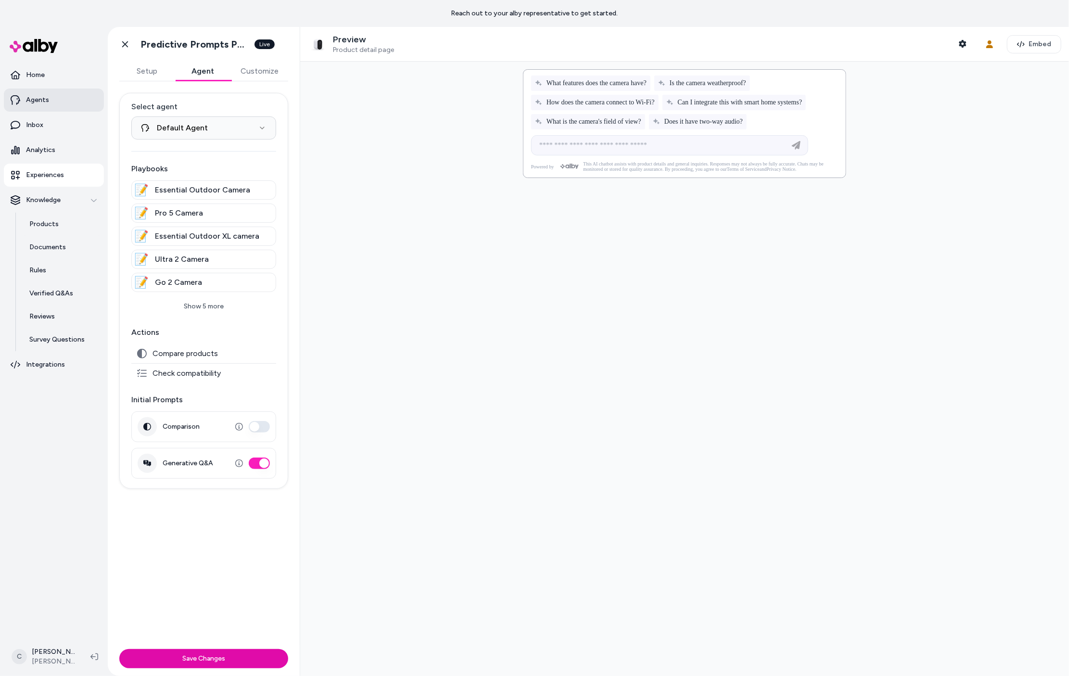
click at [59, 103] on link "Agents" at bounding box center [54, 100] width 100 height 23
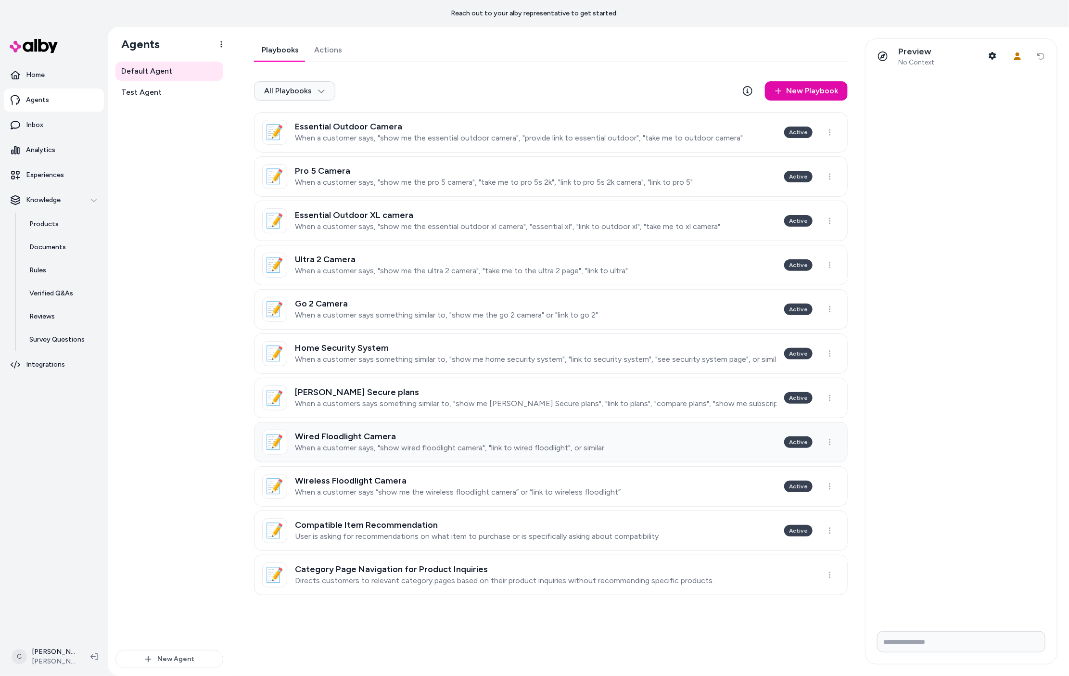
click at [388, 446] on p "When a customer says, "show wired floodlight camera", "link to wired floodlight…" at bounding box center [450, 448] width 311 height 10
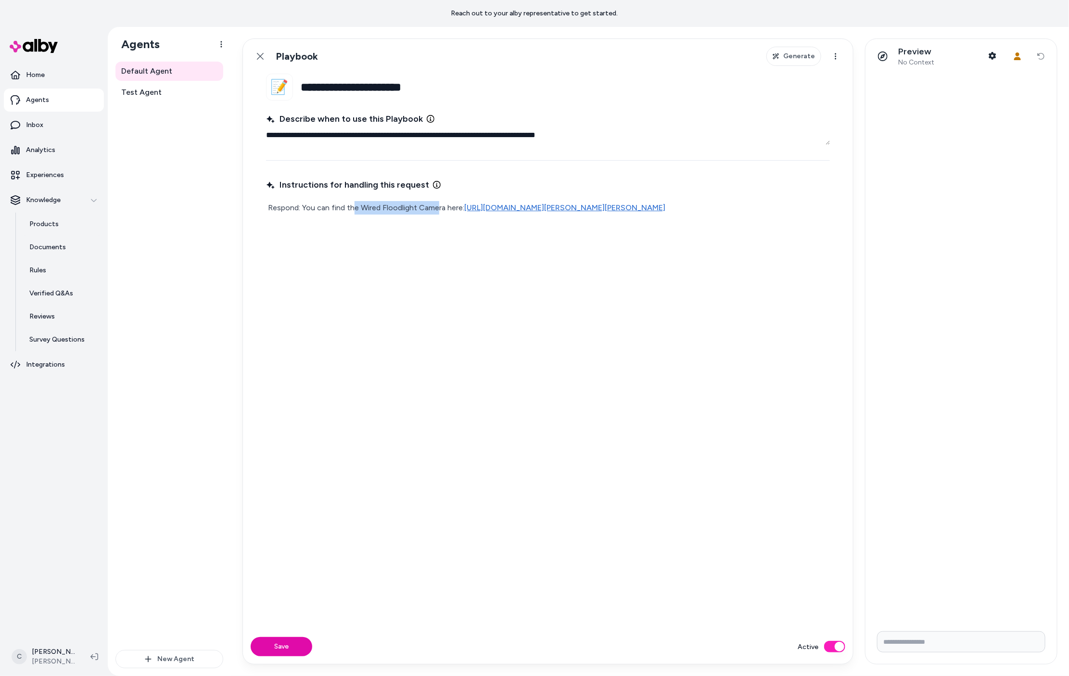
drag, startPoint x: 425, startPoint y: 209, endPoint x: 353, endPoint y: 210, distance: 72.2
click at [353, 210] on p "Respond: You can find the Wired Floodlight Camera here: https://www.arlo.com/en…" at bounding box center [548, 207] width 560 height 13
